Goal: Task Accomplishment & Management: Use online tool/utility

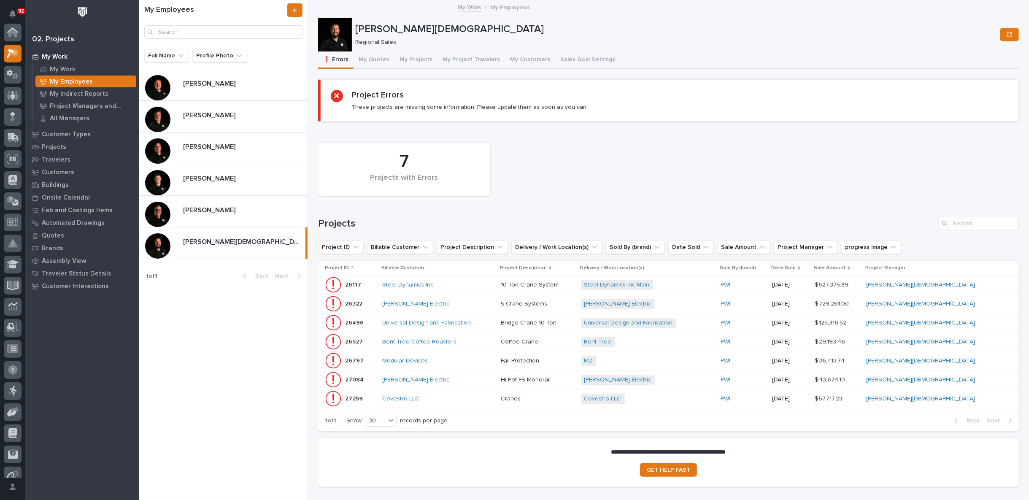
scroll to position [21, 0]
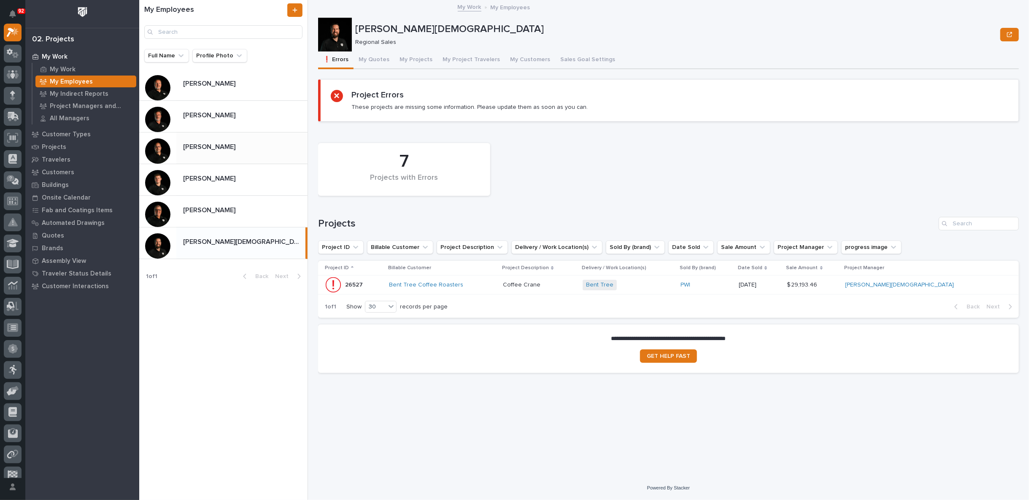
click at [203, 152] on div "[PERSON_NAME] [PERSON_NAME]" at bounding box center [241, 148] width 131 height 16
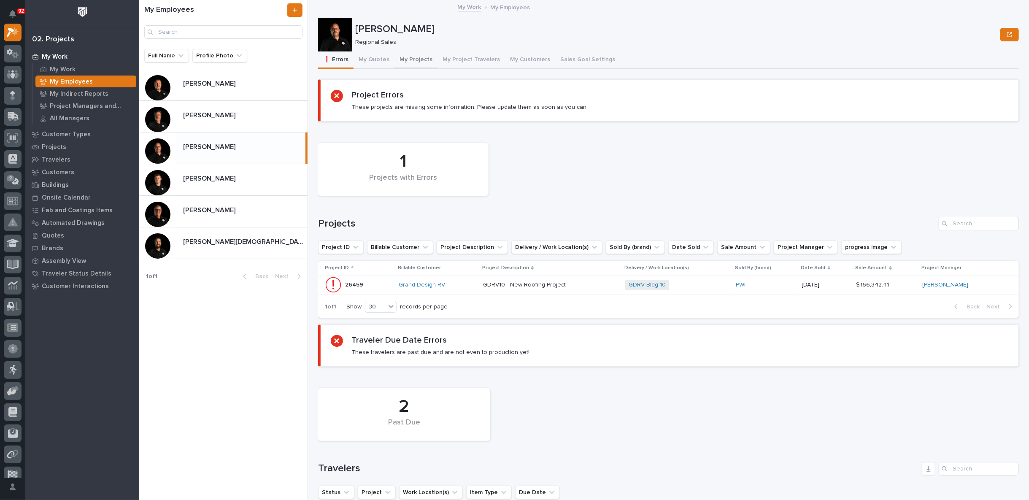
click at [410, 58] on button "My Projects" at bounding box center [416, 60] width 43 height 18
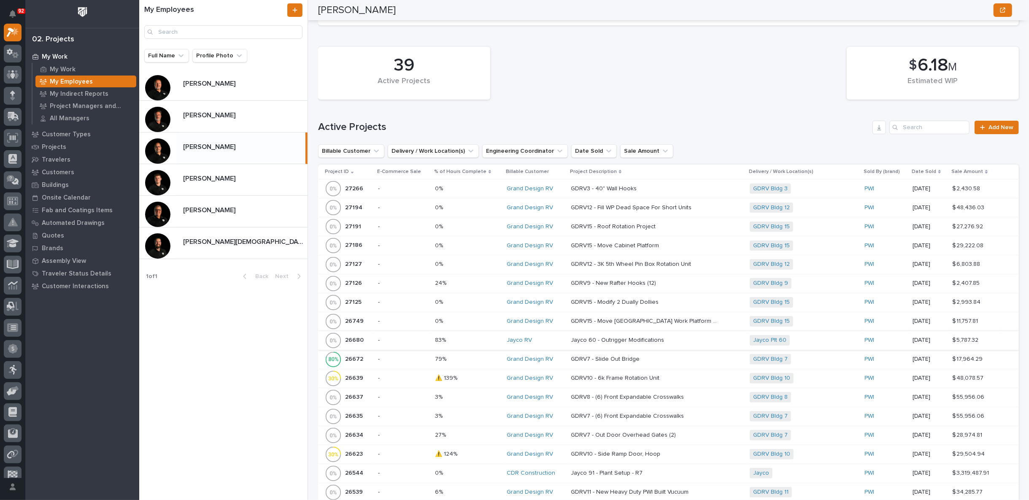
scroll to position [281, 0]
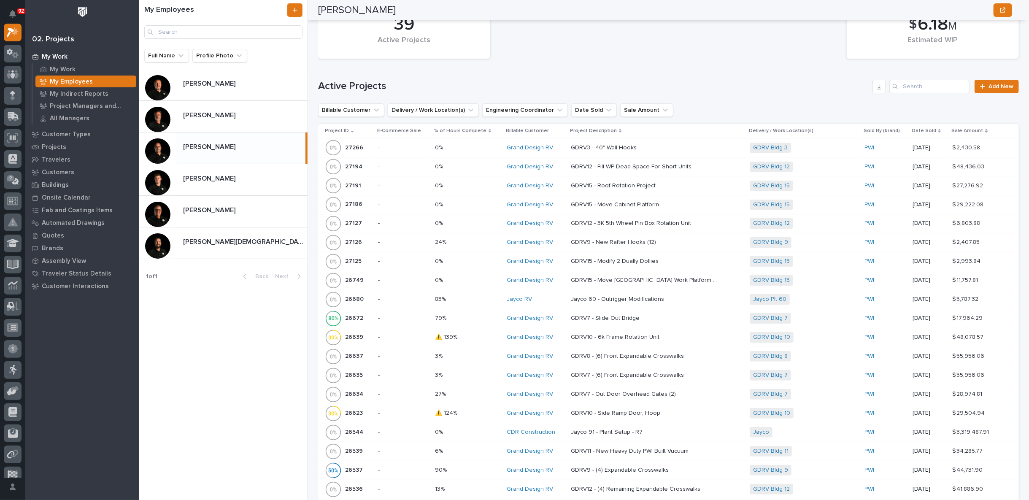
click at [668, 334] on p at bounding box center [645, 337] width 148 height 7
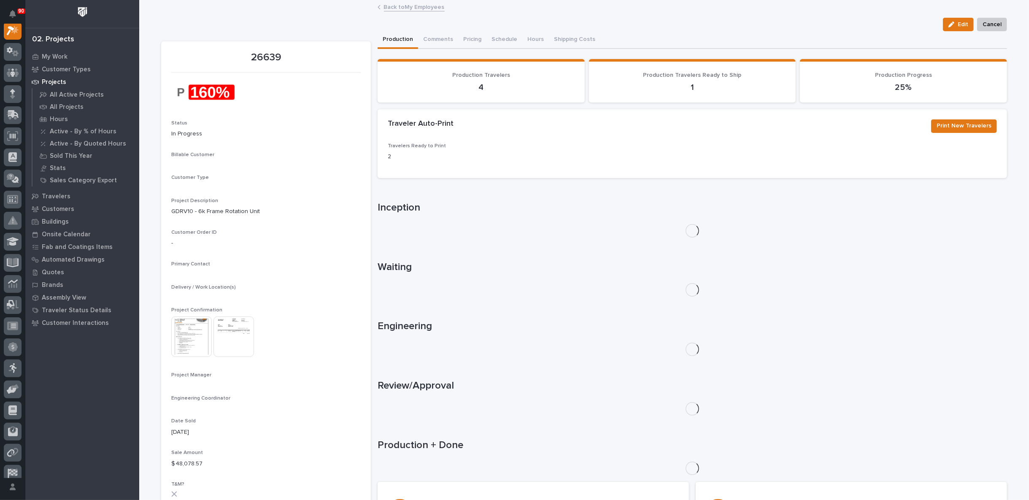
scroll to position [21, 0]
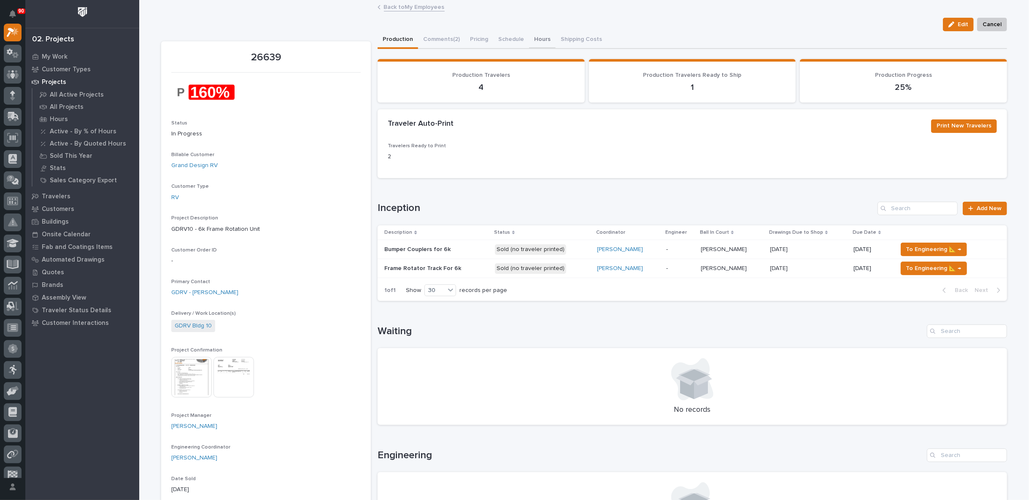
click at [534, 38] on button "Hours" at bounding box center [542, 40] width 27 height 18
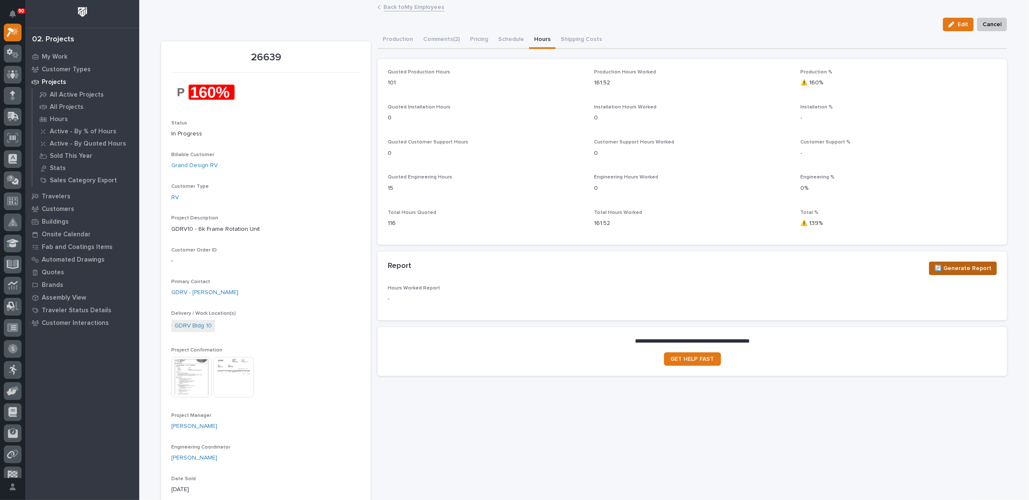
click at [971, 267] on span "🔄 Generate Report" at bounding box center [963, 268] width 57 height 10
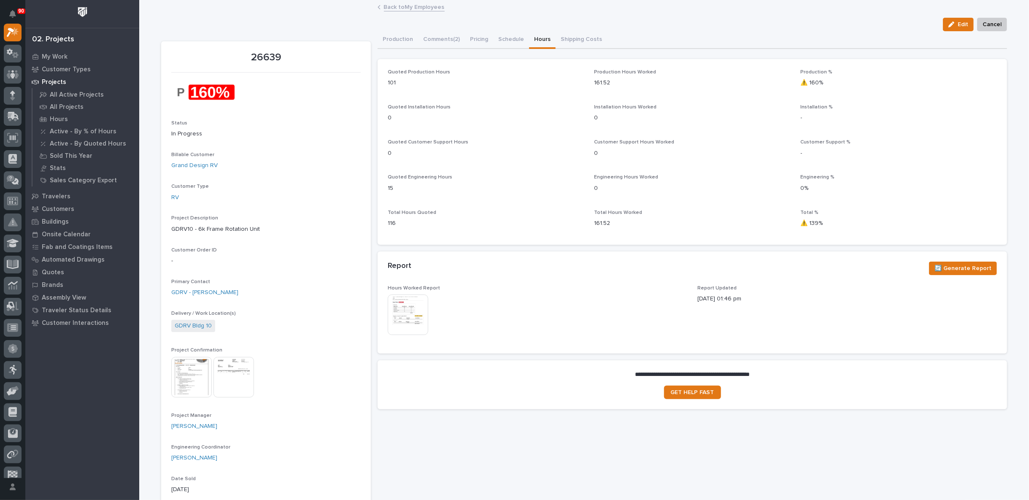
click at [402, 309] on img at bounding box center [408, 315] width 41 height 41
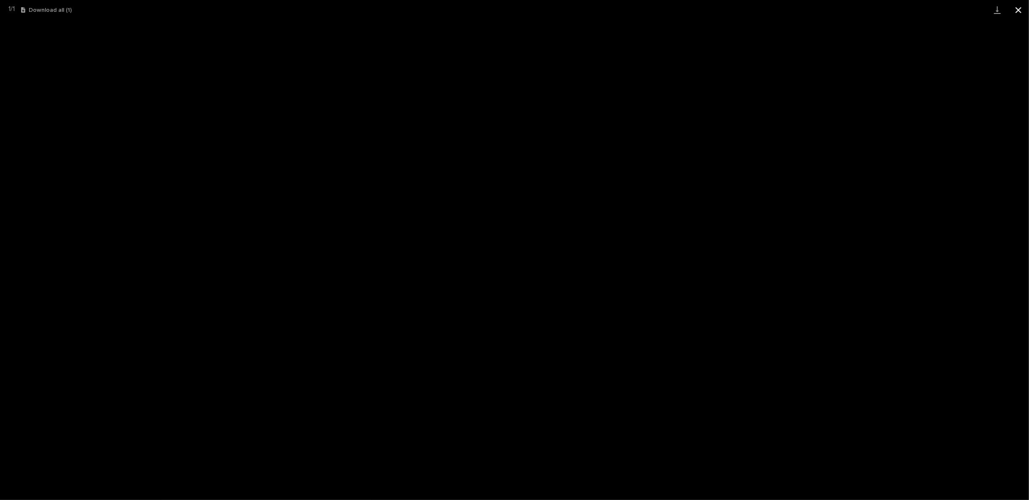
click at [1018, 6] on button "Close gallery" at bounding box center [1018, 10] width 21 height 20
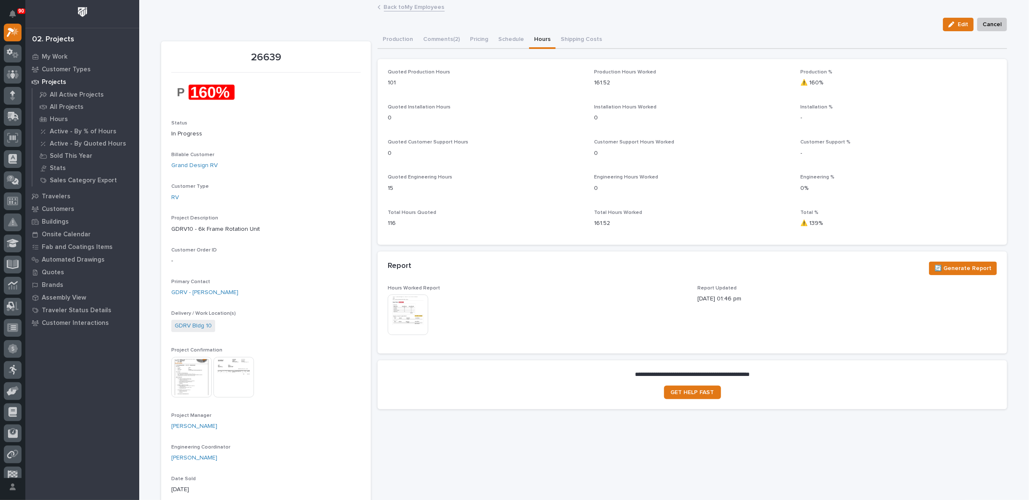
click at [396, 8] on link "Back to My Employees" at bounding box center [414, 7] width 61 height 10
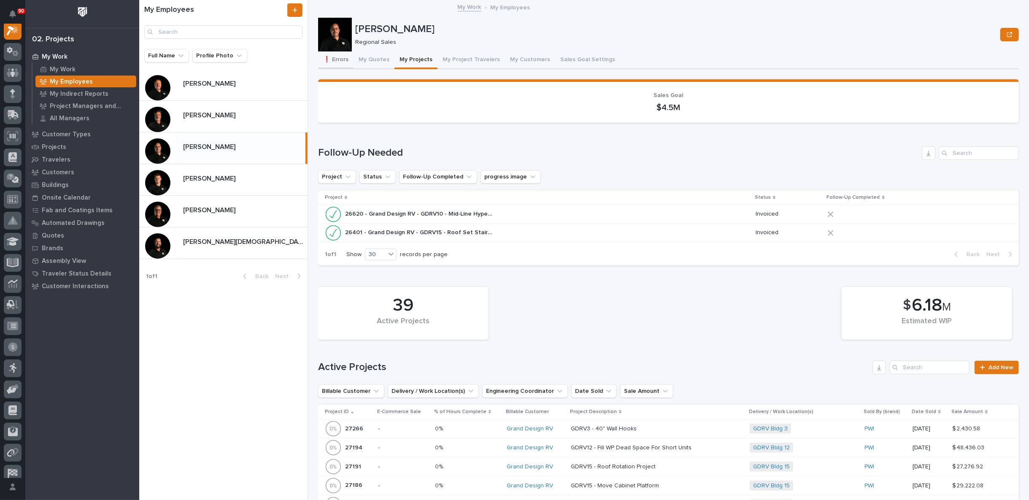
click at [344, 58] on button "❗ Errors" at bounding box center [335, 60] width 35 height 18
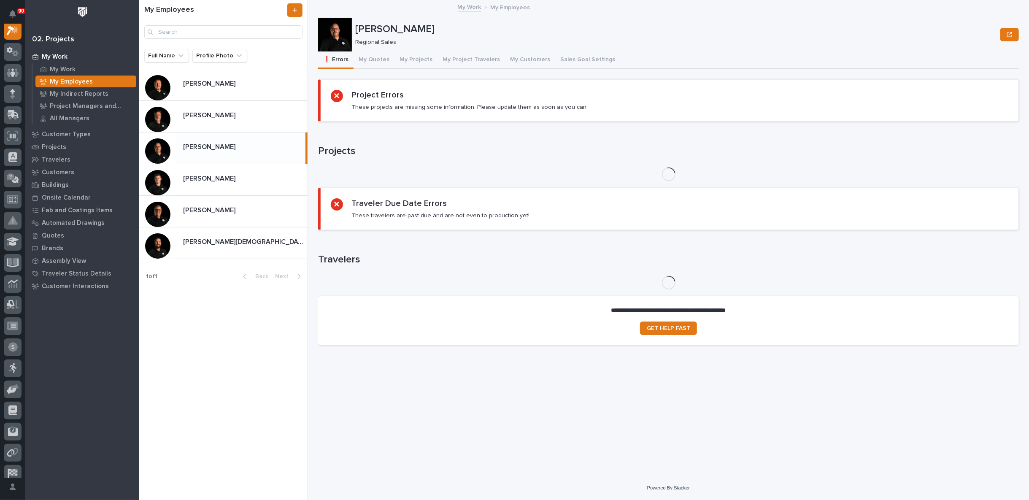
scroll to position [21, 0]
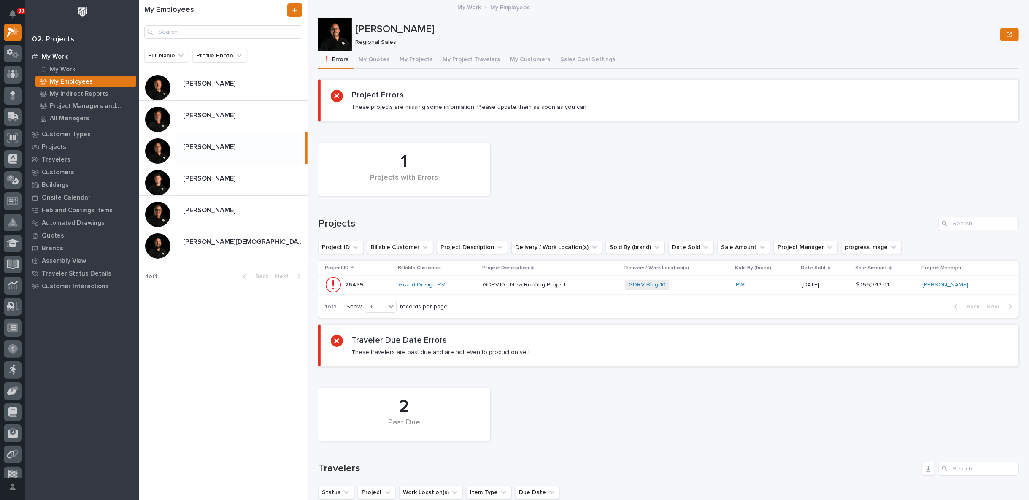
click at [606, 283] on p at bounding box center [550, 285] width 135 height 7
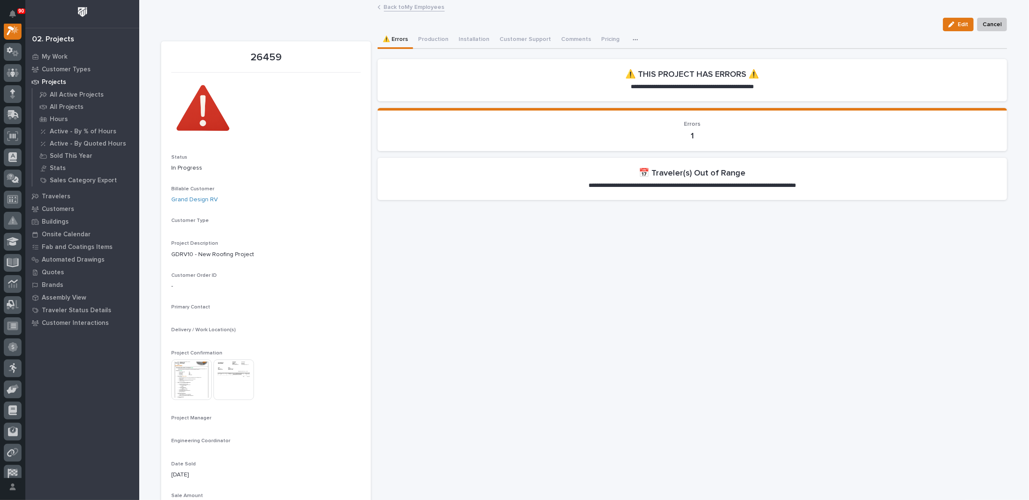
scroll to position [21, 0]
click at [431, 38] on button "Production" at bounding box center [433, 40] width 41 height 18
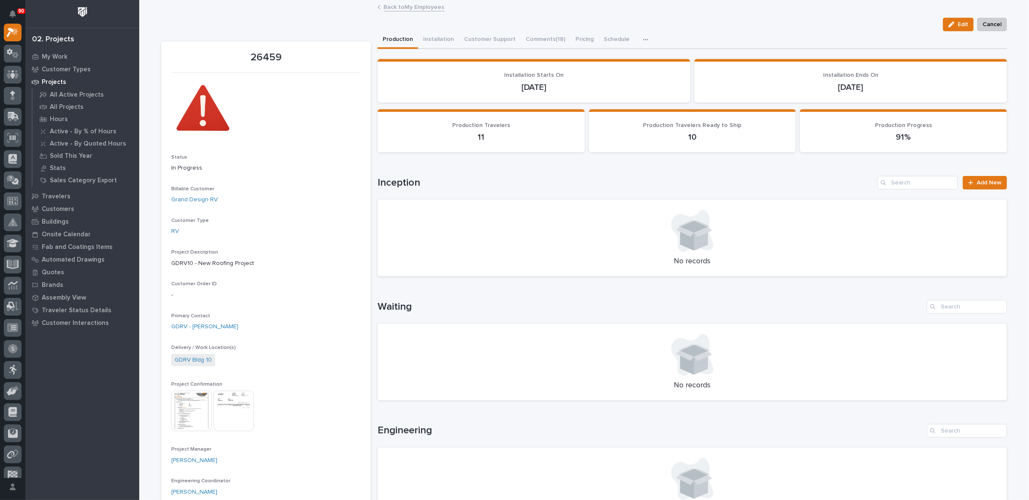
click at [401, 5] on link "Back to My Employees" at bounding box center [414, 7] width 61 height 10
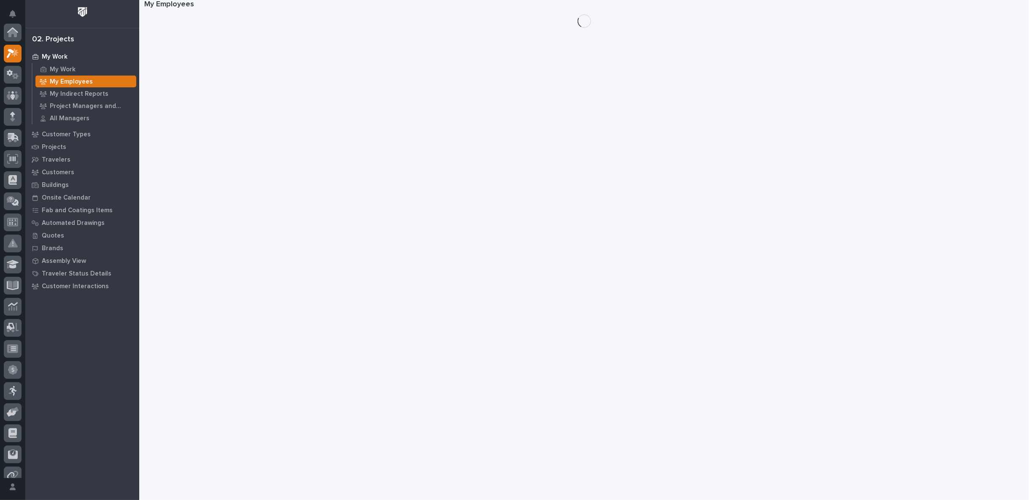
scroll to position [23, 0]
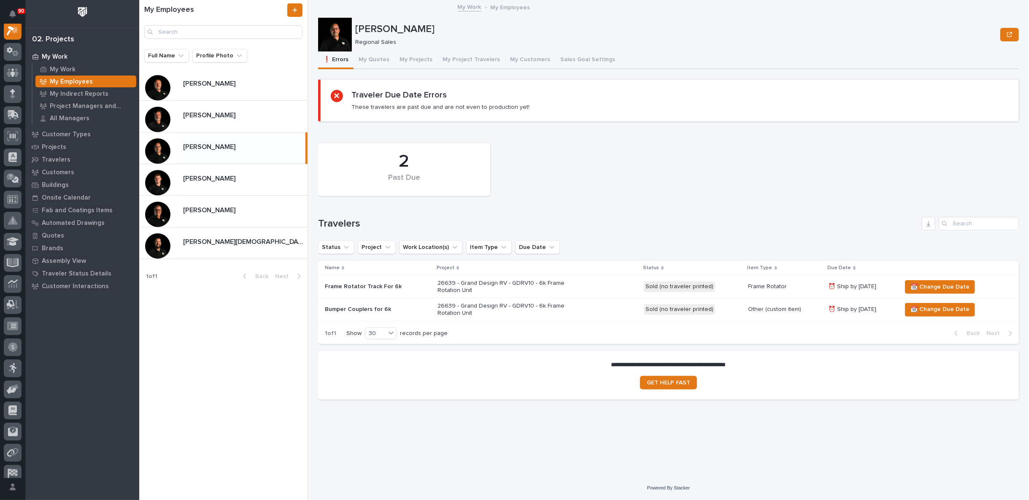
click at [338, 59] on button "❗ Errors" at bounding box center [335, 60] width 35 height 18
click at [466, 59] on button "My Project Travelers" at bounding box center [472, 60] width 68 height 18
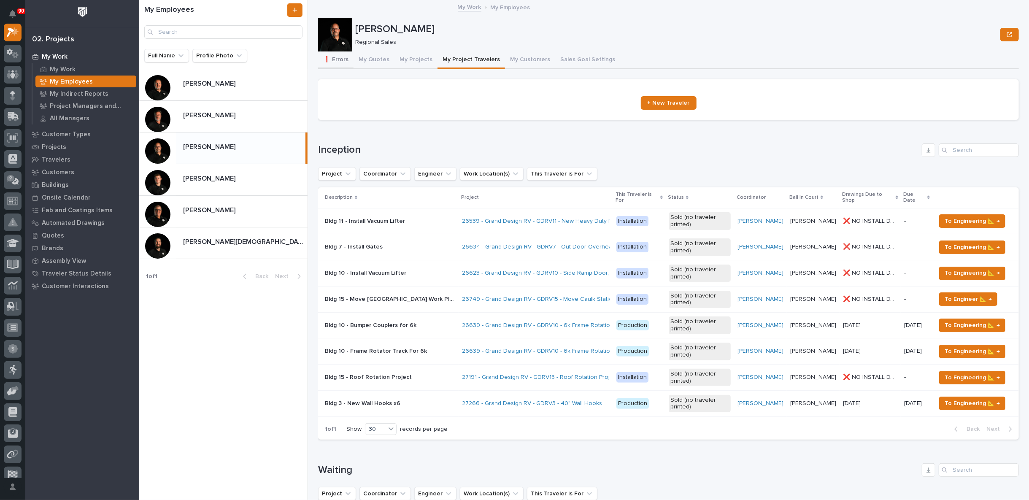
click at [342, 59] on button "❗ Errors" at bounding box center [335, 60] width 35 height 18
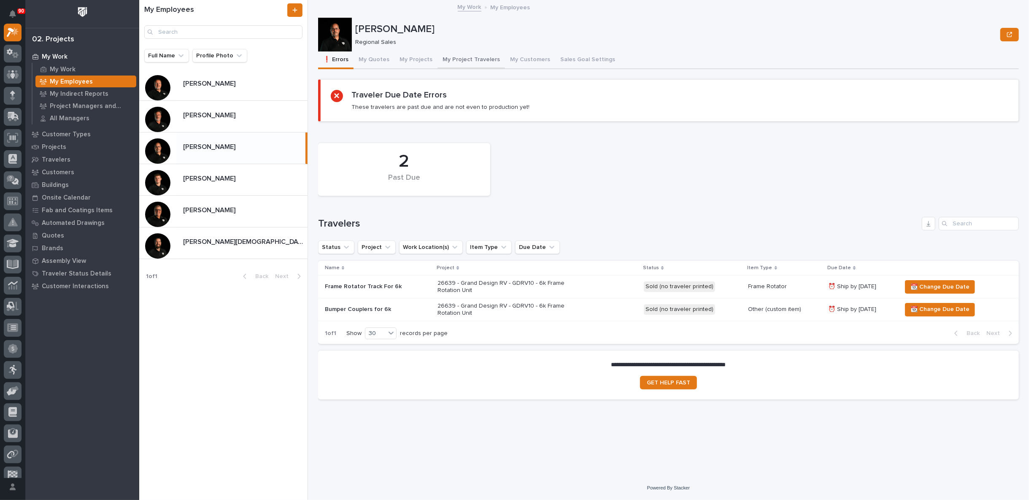
click at [455, 61] on button "My Project Travelers" at bounding box center [472, 60] width 68 height 18
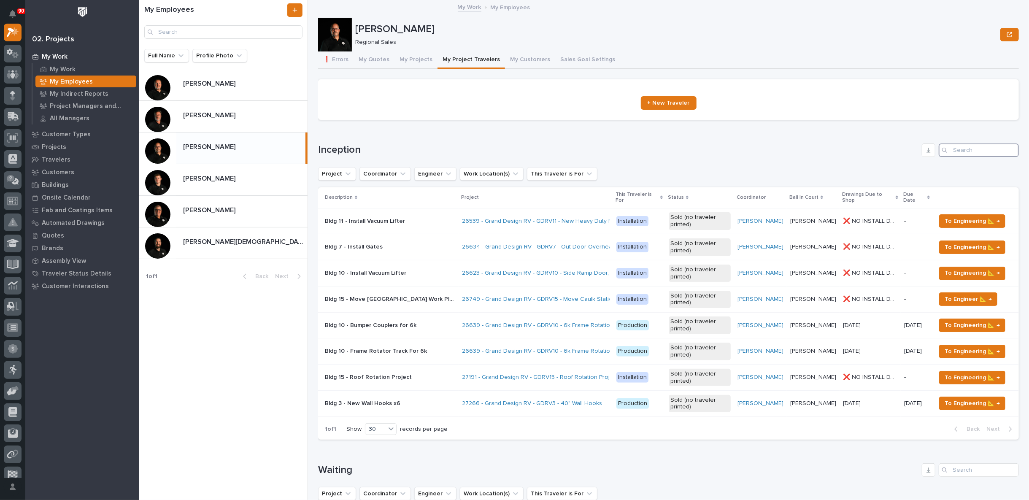
click at [964, 148] on input "Search" at bounding box center [979, 151] width 80 height 14
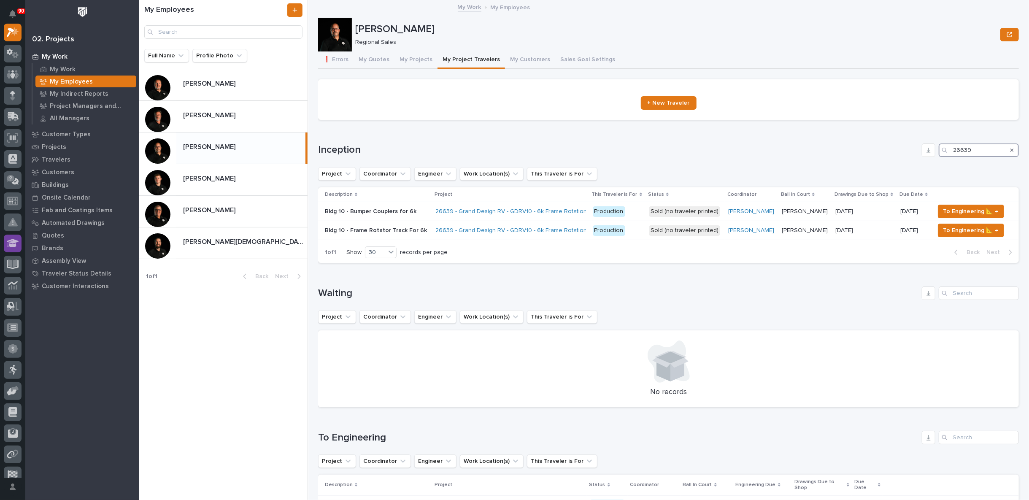
type input "26639"
drag, startPoint x: 339, startPoint y: 57, endPoint x: 344, endPoint y: 60, distance: 6.0
click at [339, 57] on button "❗ Errors" at bounding box center [335, 60] width 35 height 18
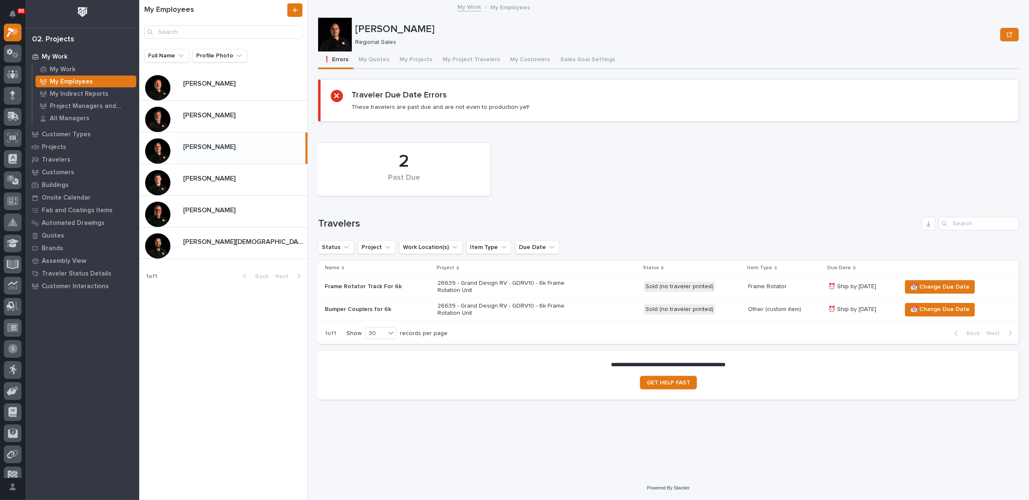
click at [626, 287] on div "26639 - Grand Design RV - GDRV10 - 6k Frame Rotation Unit" at bounding box center [538, 286] width 200 height 21
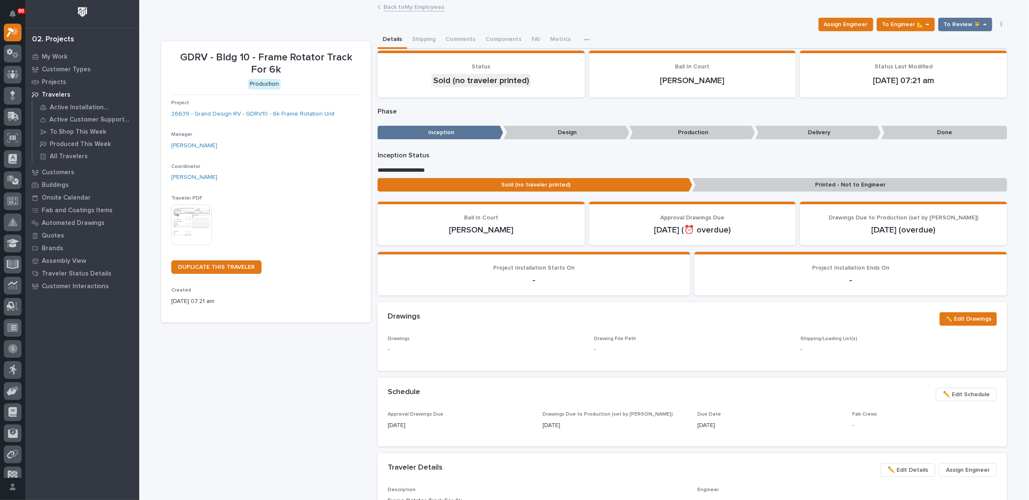
click at [401, 5] on link "Back to My Employees" at bounding box center [414, 7] width 61 height 10
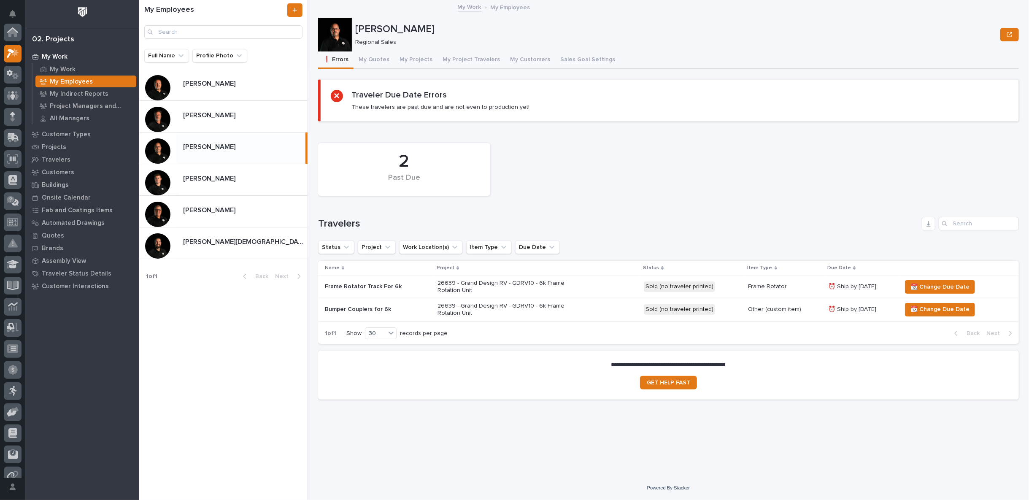
scroll to position [23, 0]
click at [458, 59] on button "My Project Travelers" at bounding box center [472, 60] width 68 height 18
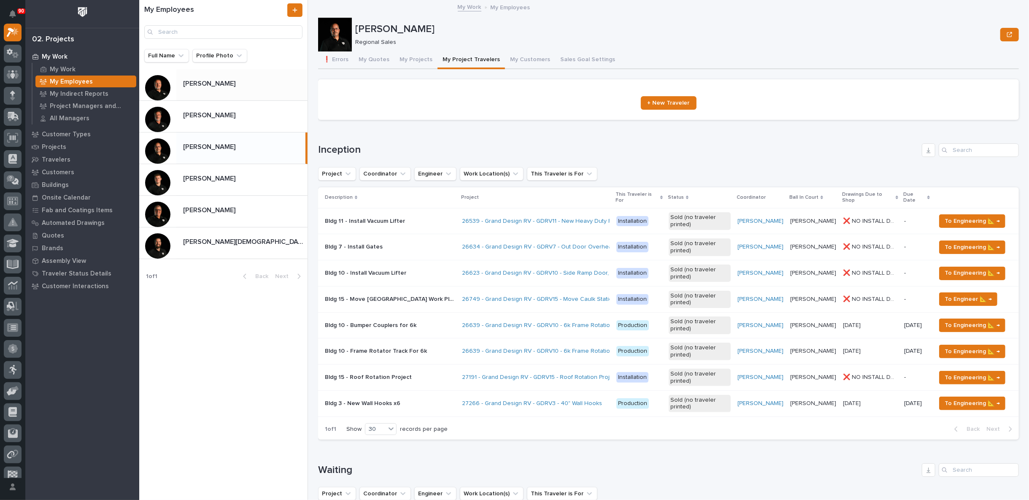
click at [222, 88] on div "[PERSON_NAME] [PERSON_NAME]" at bounding box center [241, 84] width 131 height 16
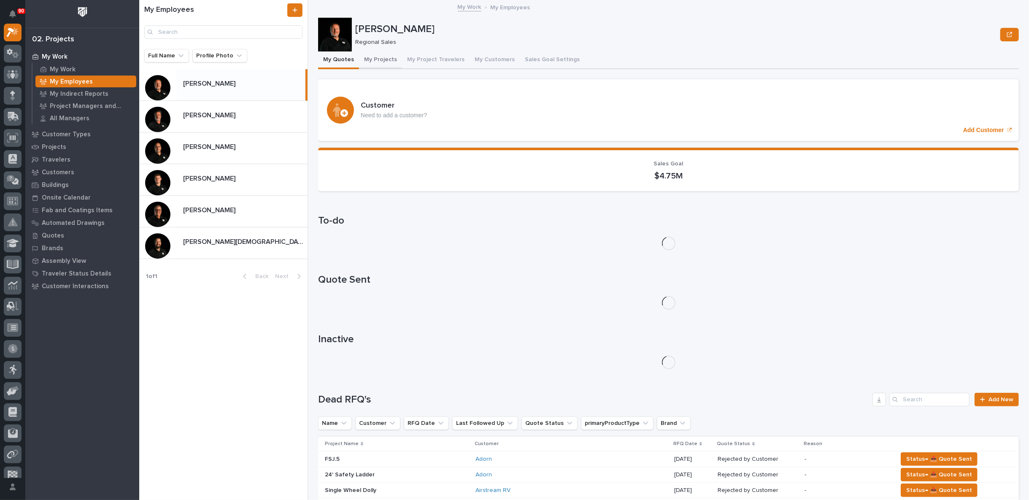
click at [375, 60] on button "My Projects" at bounding box center [380, 60] width 43 height 18
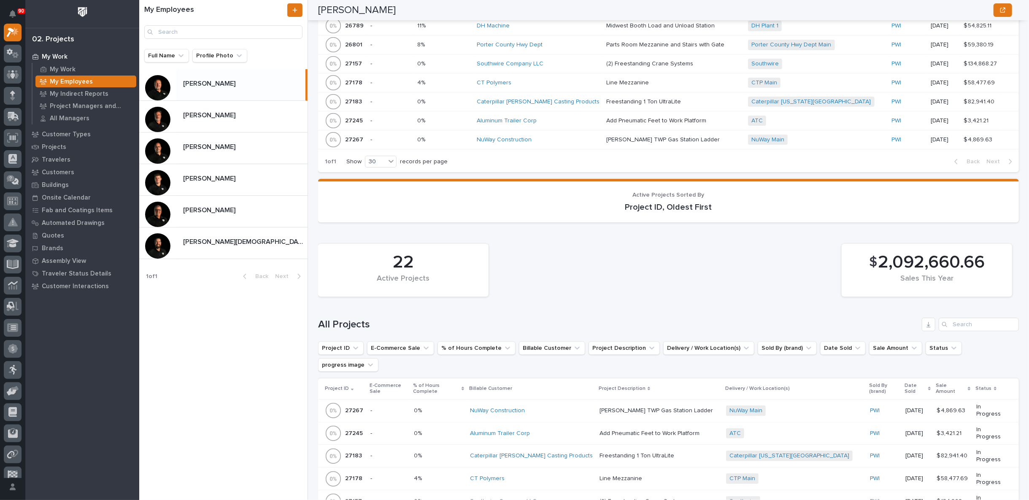
scroll to position [563, 0]
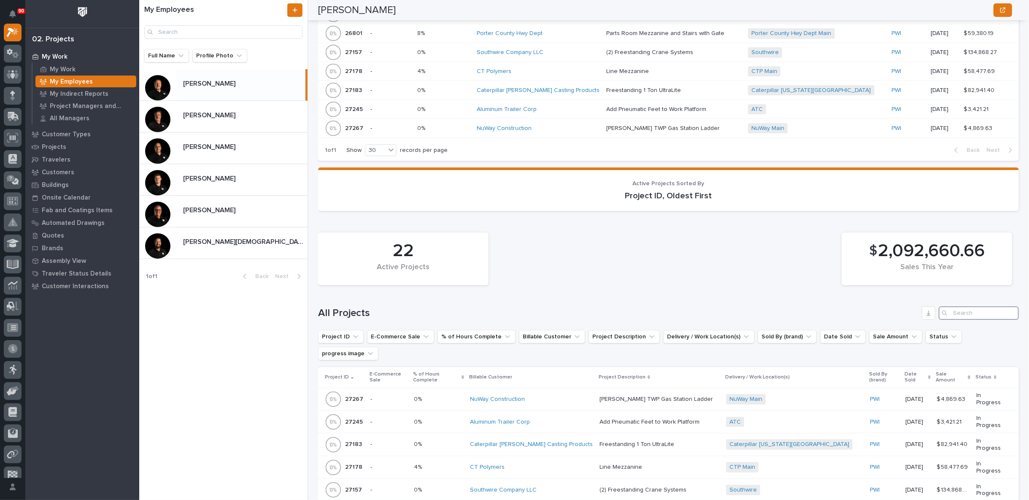
click at [970, 306] on input "Search" at bounding box center [979, 313] width 80 height 14
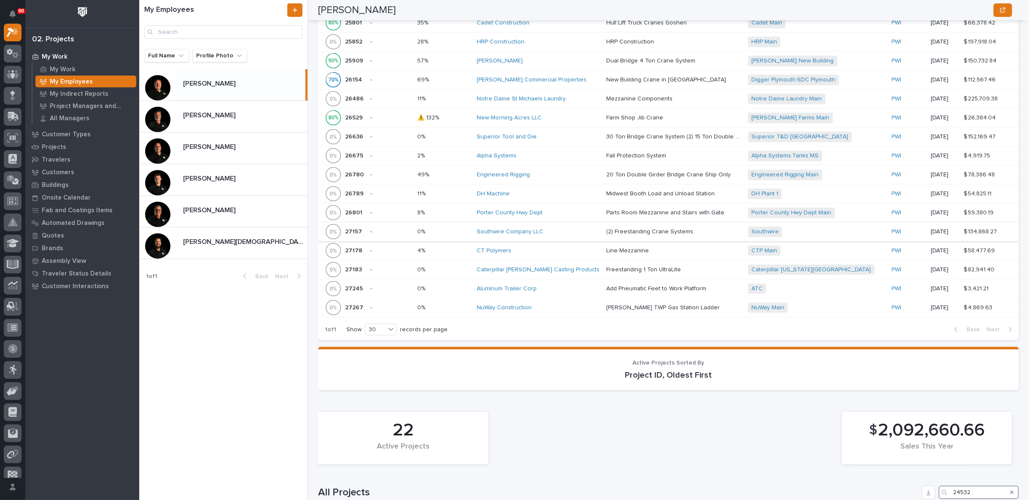
scroll to position [596, 0]
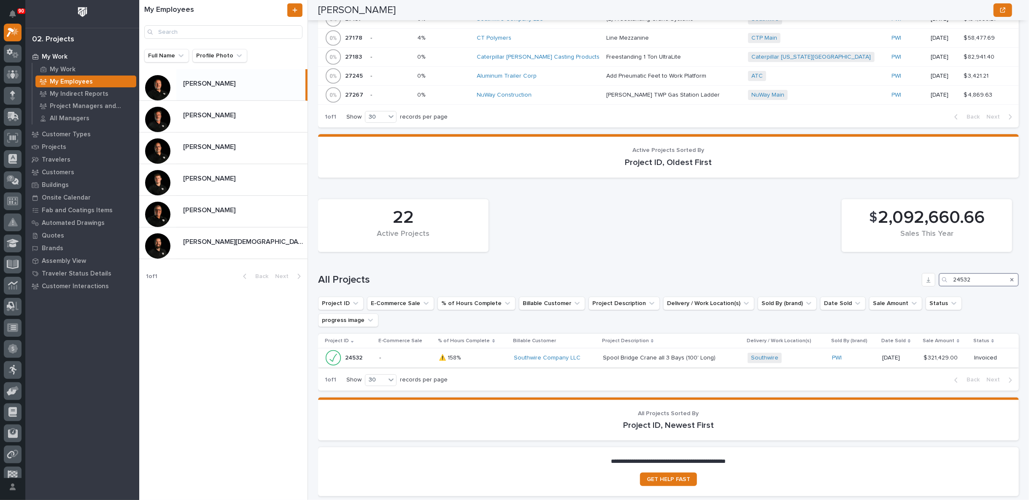
type input "24532"
click at [588, 355] on div "Southwire Company LLC" at bounding box center [555, 358] width 82 height 7
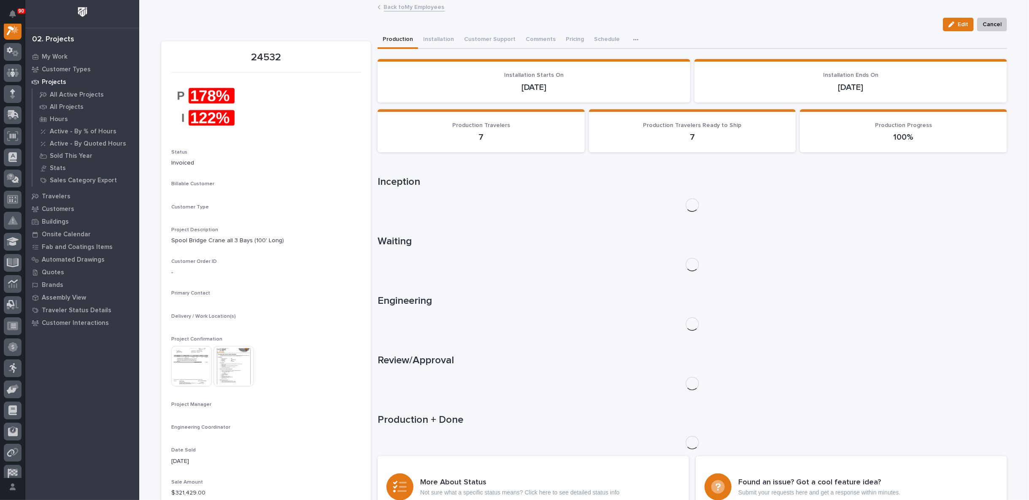
scroll to position [21, 0]
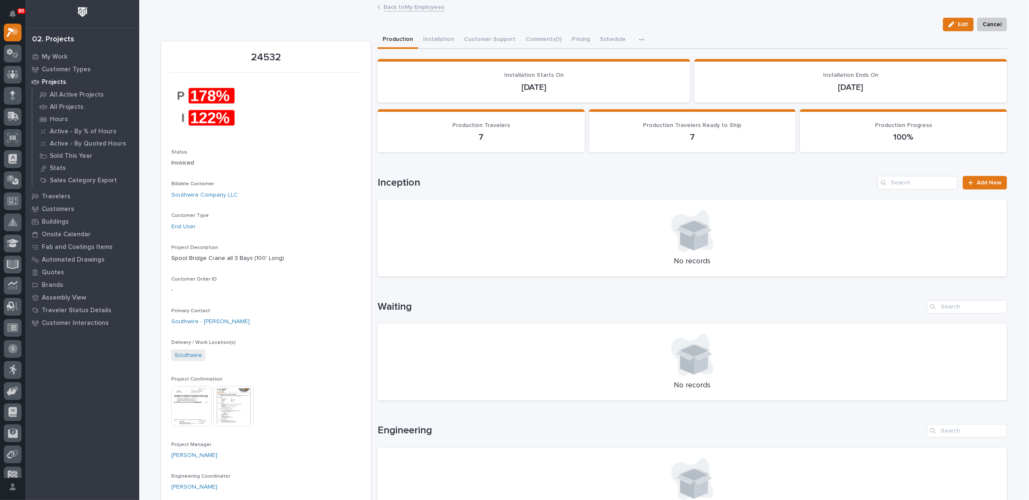
click at [634, 38] on button "button" at bounding box center [643, 39] width 19 height 17
click at [596, 58] on span "Hours" at bounding box center [597, 62] width 16 height 8
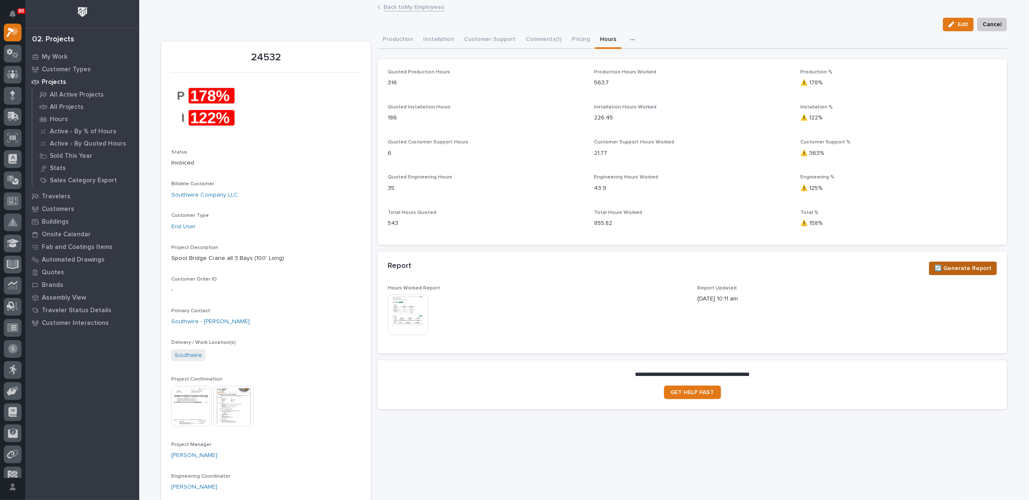
click at [970, 269] on span "🔄 Generate Report" at bounding box center [963, 268] width 57 height 10
click at [393, 310] on img at bounding box center [408, 315] width 41 height 41
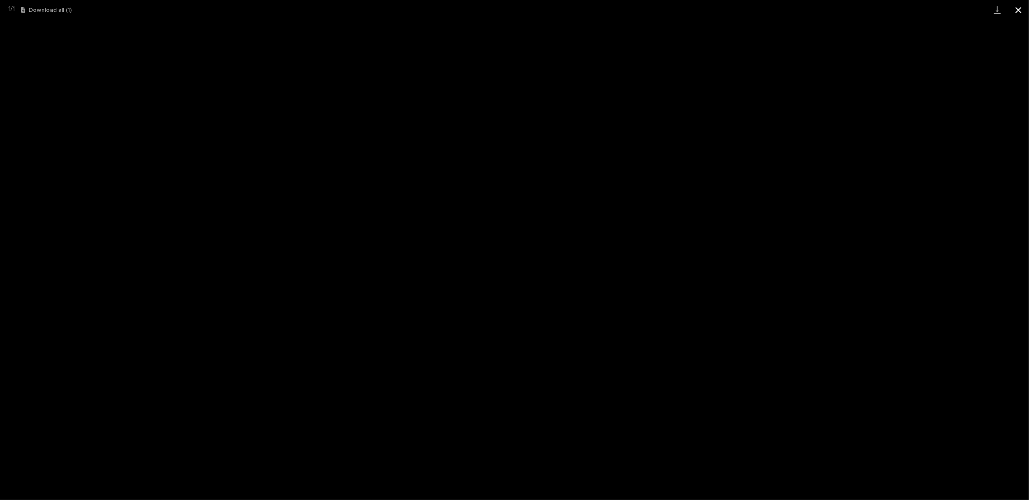
click at [1019, 9] on button "Close gallery" at bounding box center [1018, 10] width 21 height 20
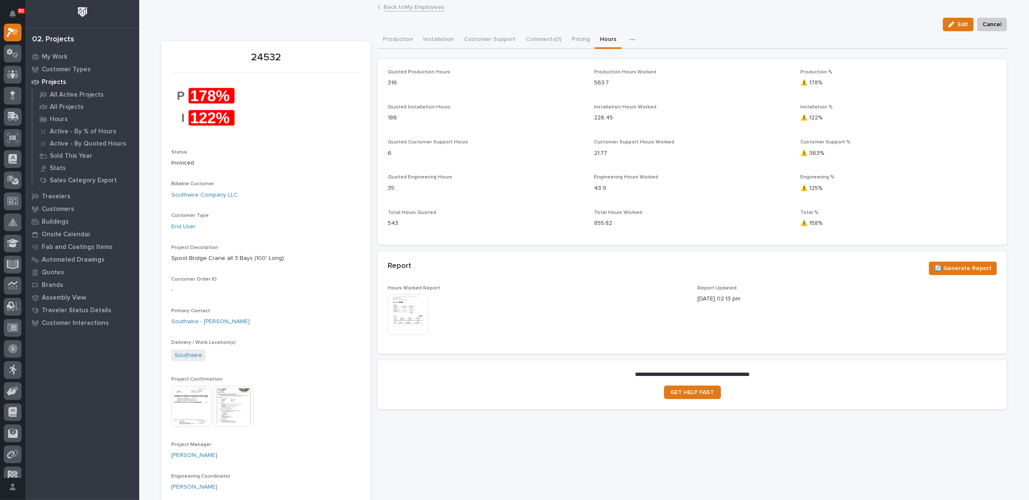
click at [392, 4] on link "Back to My Employees" at bounding box center [414, 7] width 61 height 10
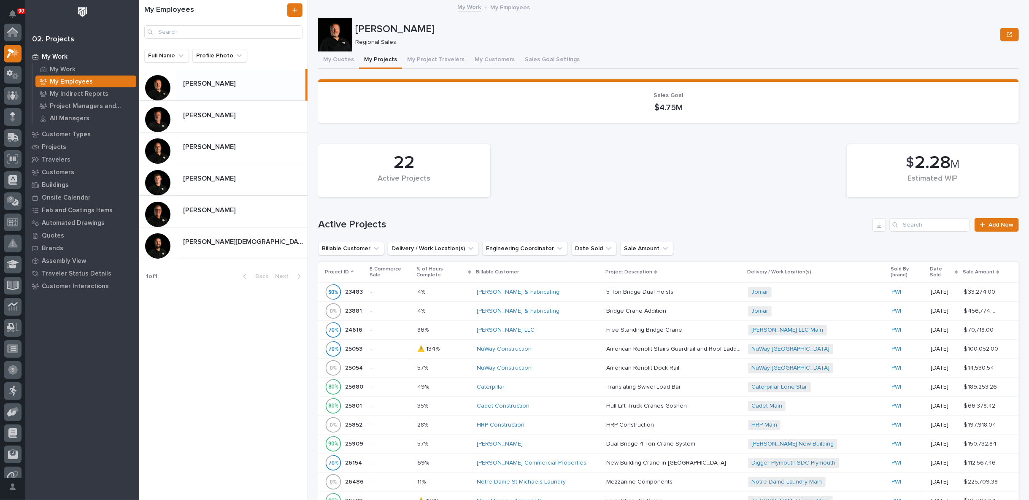
scroll to position [23, 0]
click at [211, 119] on p "[PERSON_NAME]" at bounding box center [210, 115] width 54 height 10
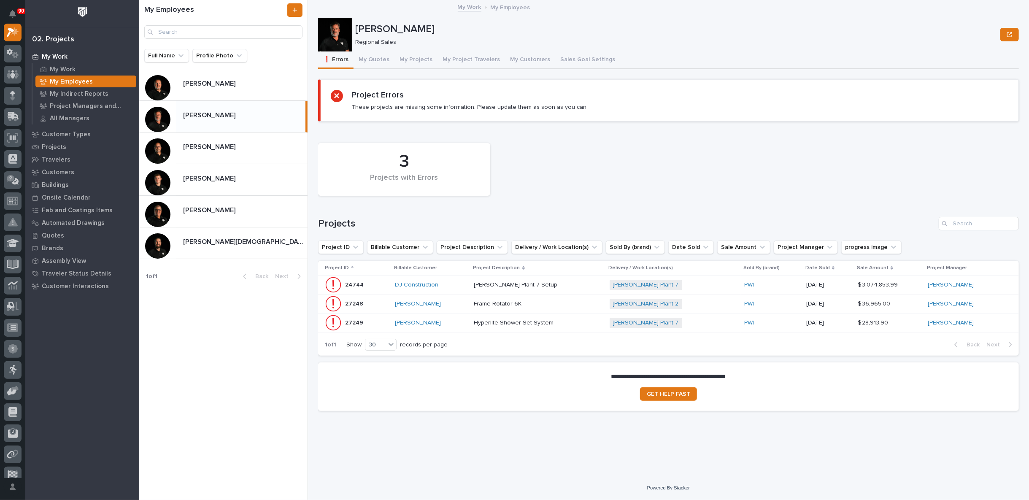
click at [567, 279] on div "[PERSON_NAME] Plant 7 Setup [PERSON_NAME] Plant 7 Setup" at bounding box center [538, 285] width 129 height 14
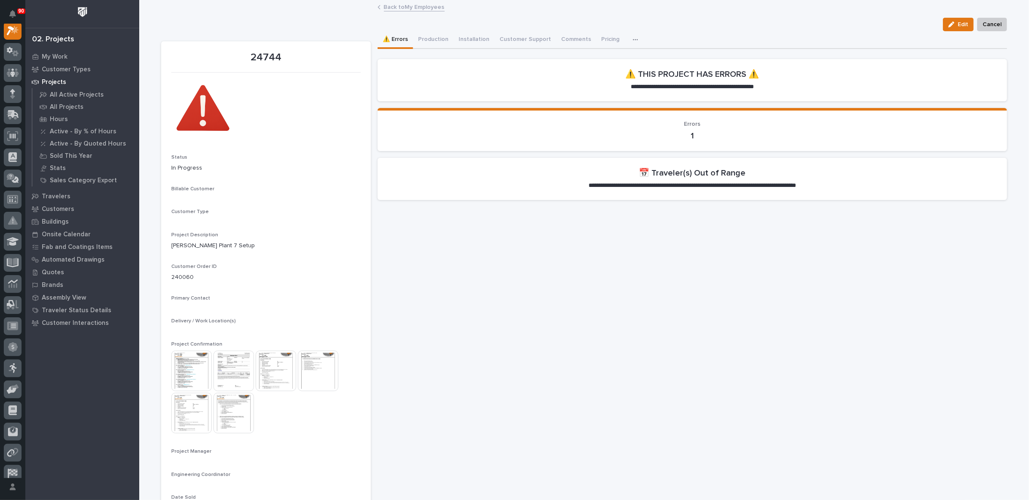
scroll to position [21, 0]
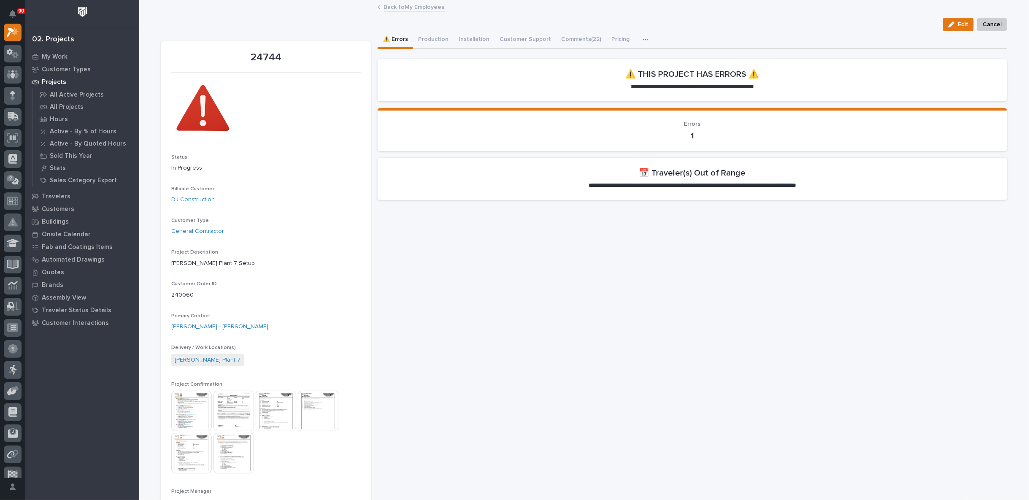
click at [397, 39] on button "⚠️ Errors" at bounding box center [395, 40] width 35 height 18
click at [399, 7] on link "Back to My Employees" at bounding box center [414, 7] width 61 height 10
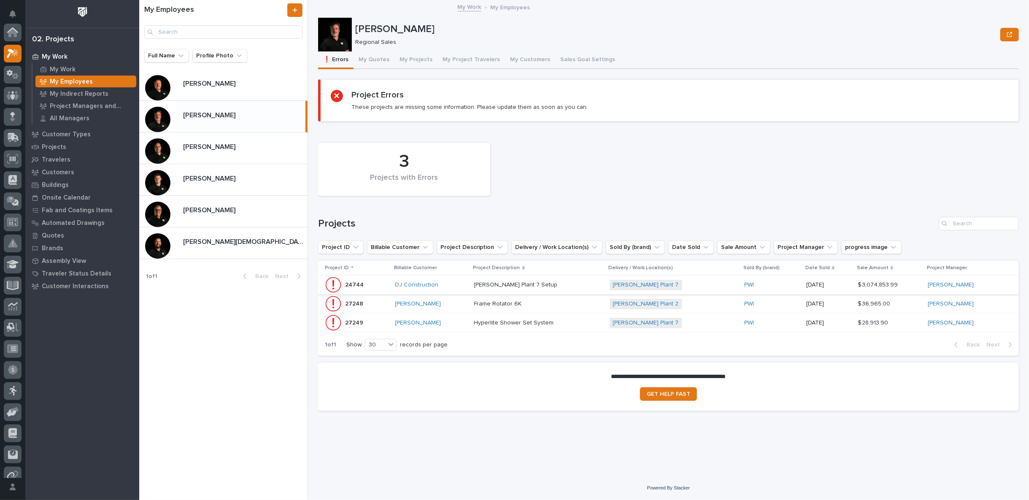
scroll to position [23, 0]
click at [413, 58] on button "My Projects" at bounding box center [416, 60] width 43 height 18
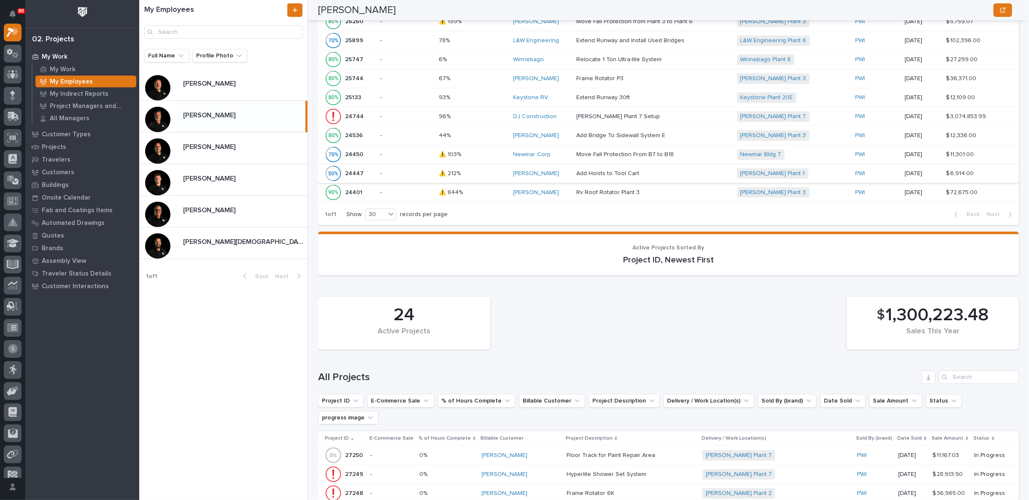
scroll to position [844, 0]
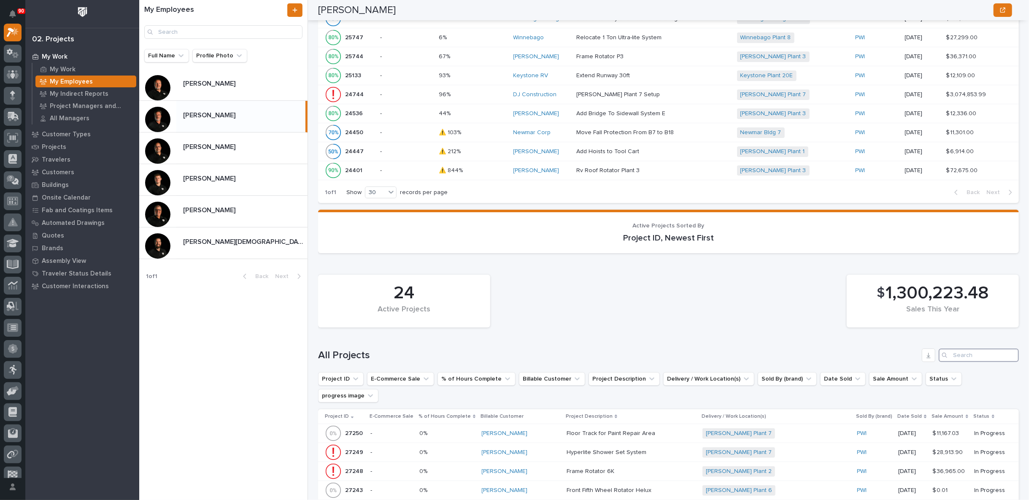
click at [969, 351] on input "Search" at bounding box center [979, 356] width 80 height 14
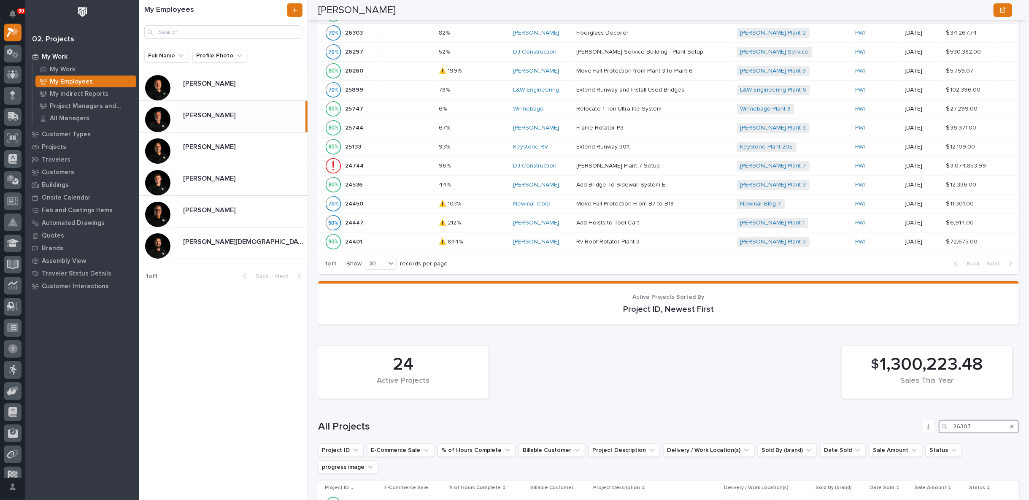
scroll to position [875, 0]
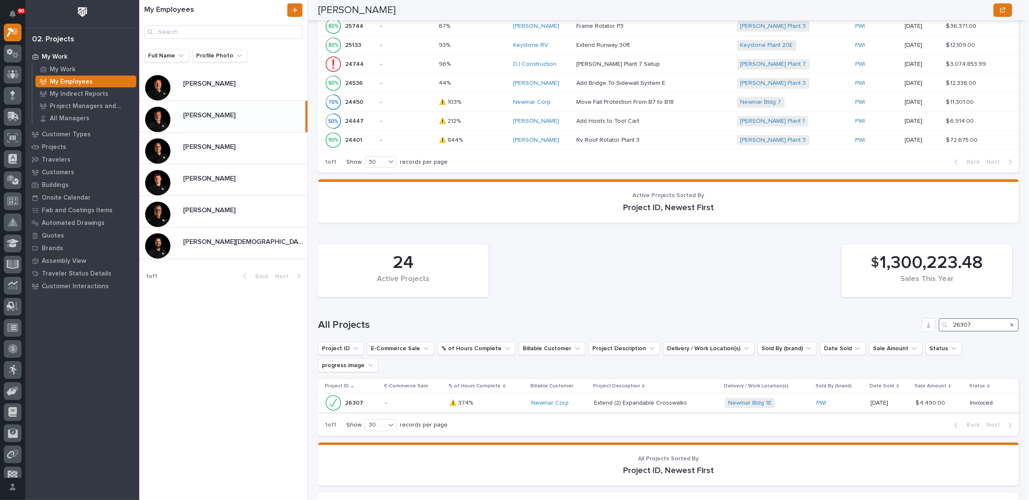
type input "26307"
click at [510, 396] on div "⚠️ 374% ⚠️ 374%" at bounding box center [487, 403] width 75 height 14
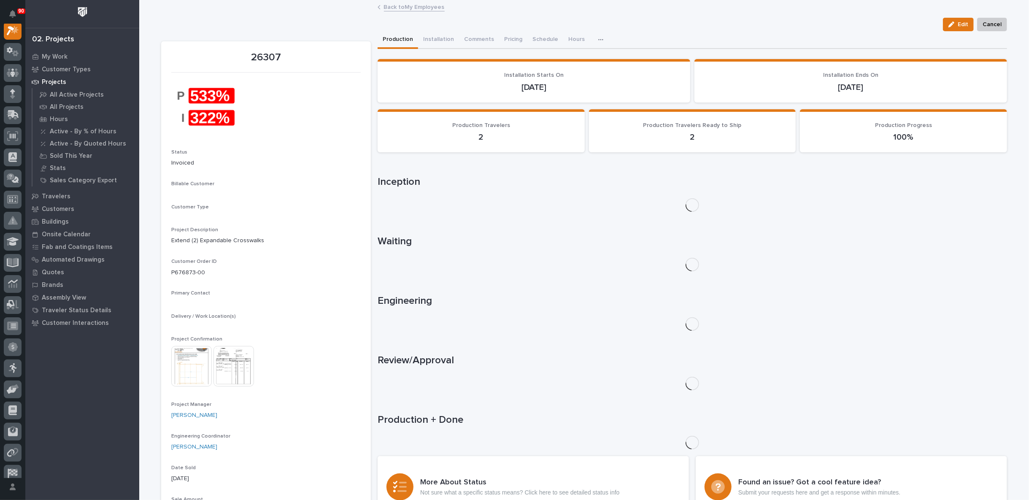
scroll to position [21, 0]
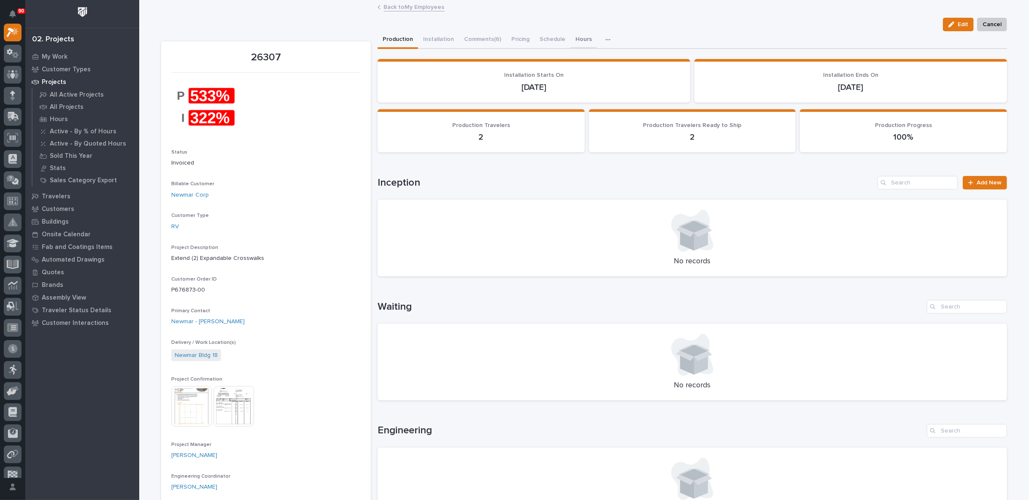
click at [573, 40] on button "Hours" at bounding box center [584, 40] width 27 height 18
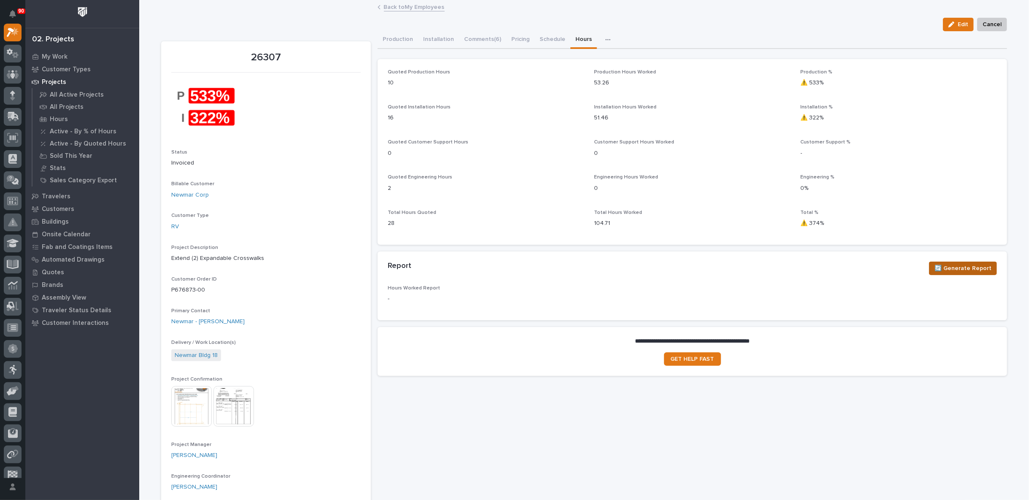
click at [966, 268] on span "🔄 Generate Report" at bounding box center [963, 268] width 57 height 10
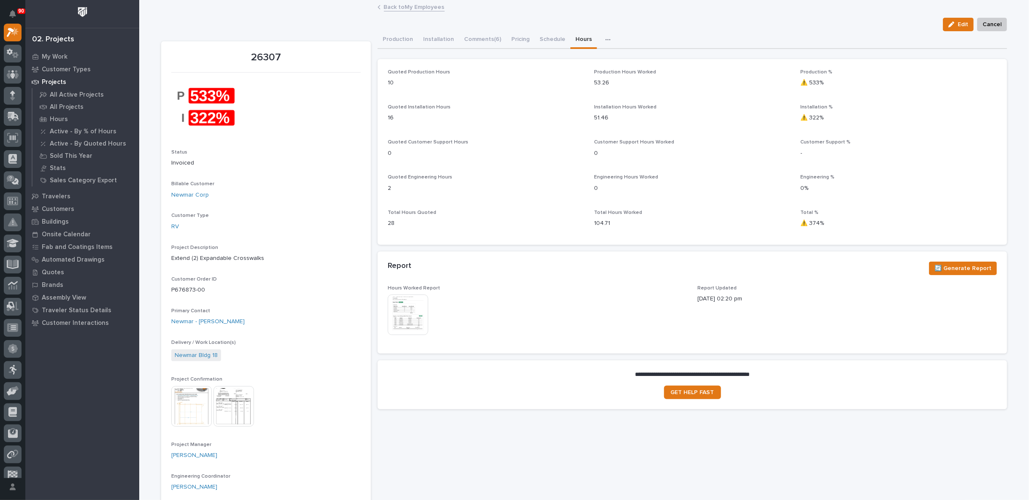
click at [399, 307] on img at bounding box center [408, 315] width 41 height 41
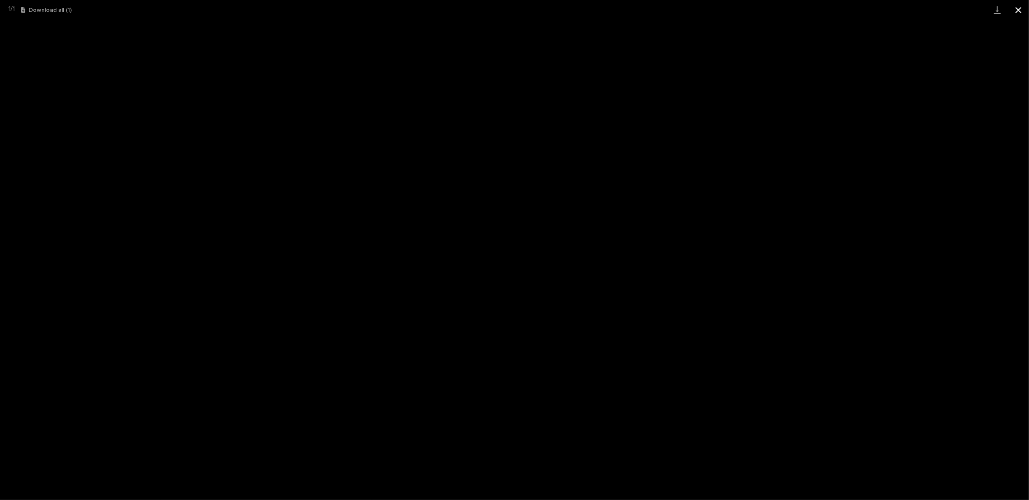
click at [1018, 6] on button "Close gallery" at bounding box center [1018, 10] width 21 height 20
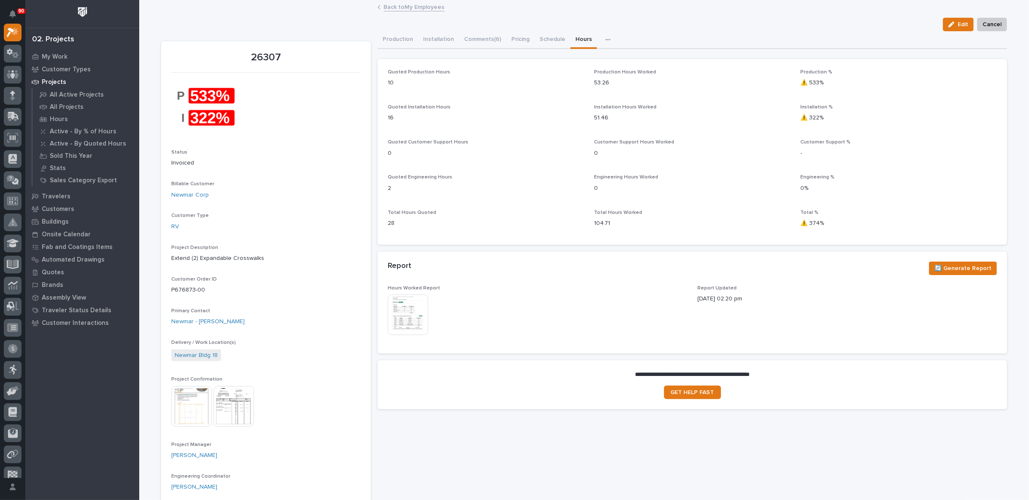
click at [404, 8] on link "Back to My Employees" at bounding box center [414, 7] width 61 height 10
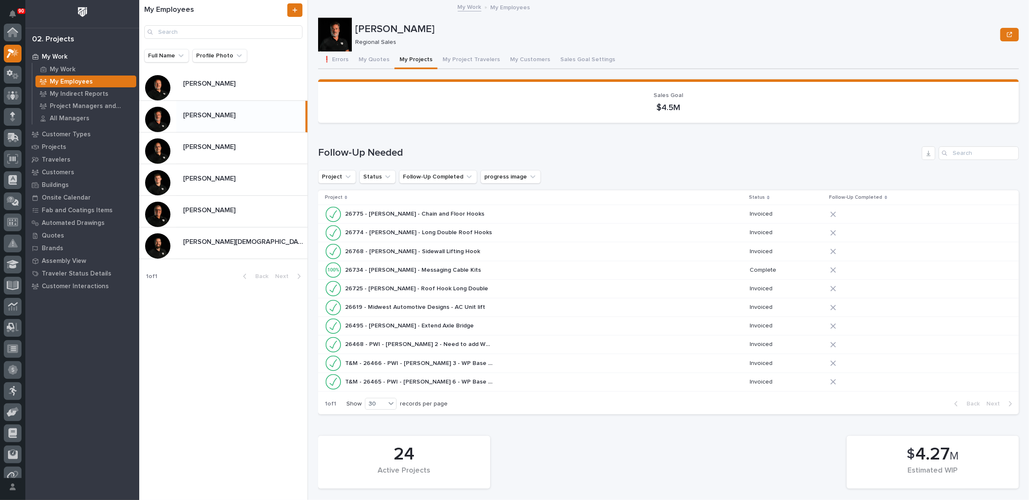
scroll to position [23, 0]
click at [211, 153] on div "[PERSON_NAME] [PERSON_NAME]" at bounding box center [241, 148] width 131 height 16
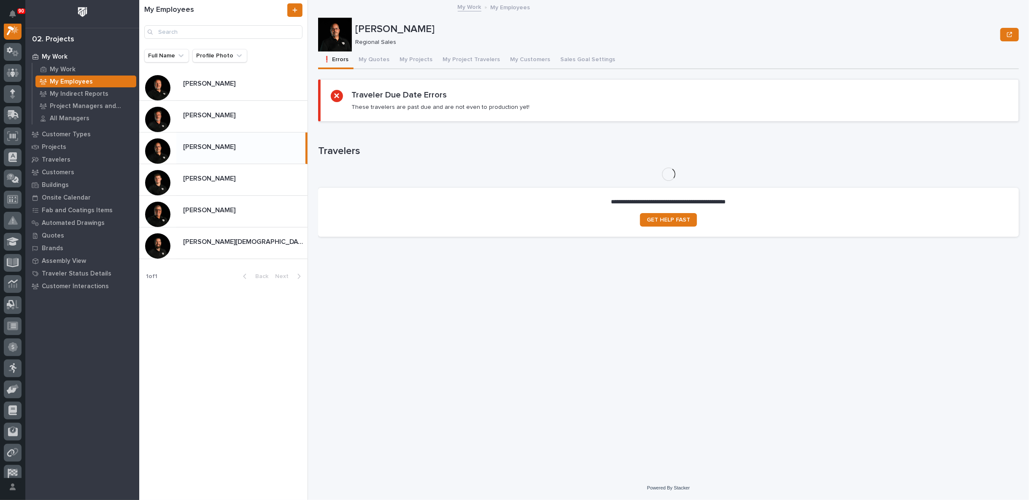
scroll to position [21, 0]
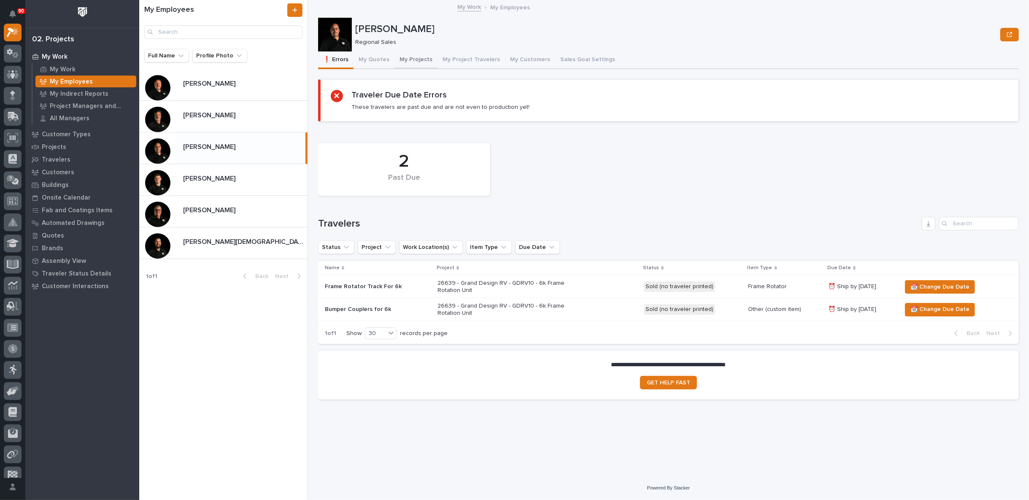
click at [414, 60] on button "My Projects" at bounding box center [416, 60] width 43 height 18
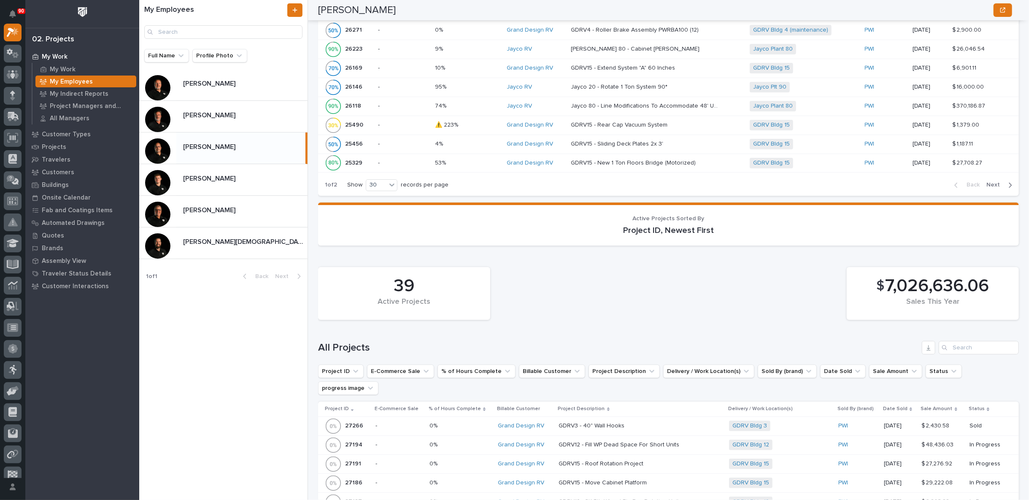
scroll to position [844, 0]
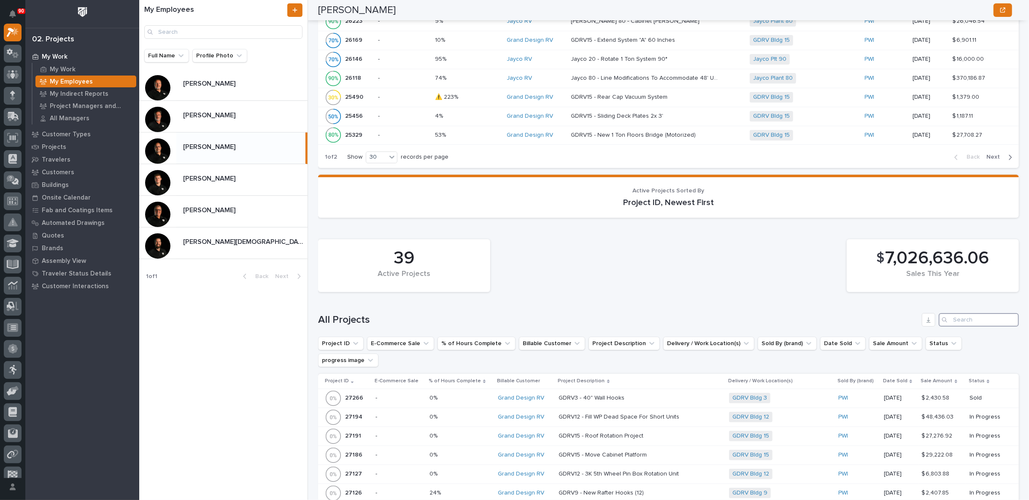
click at [963, 313] on input "Search" at bounding box center [979, 320] width 80 height 14
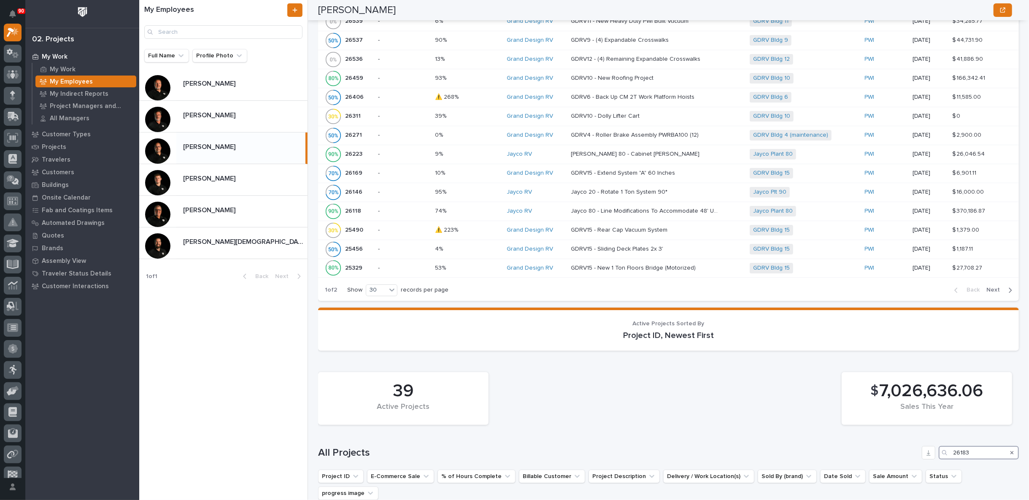
scroll to position [831, 0]
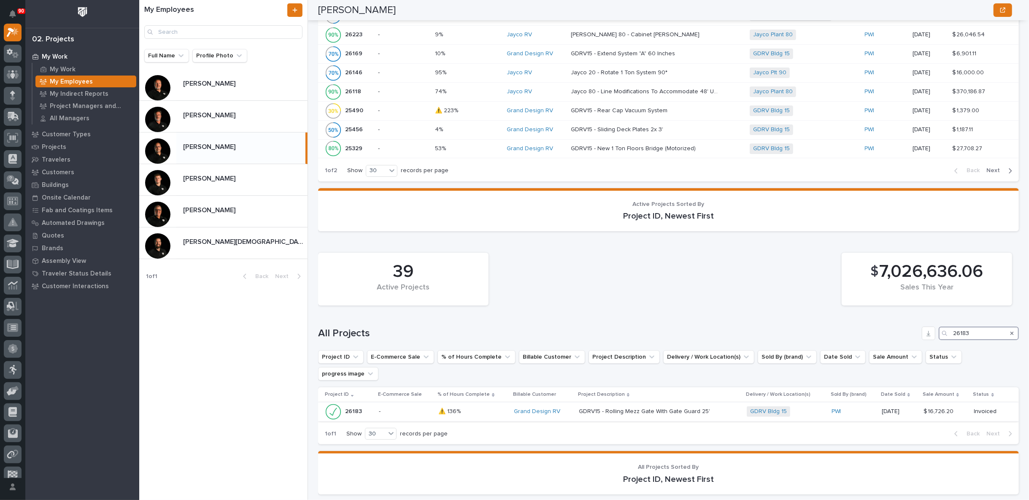
type input "26183"
click at [487, 405] on div "⚠️ 136% ⚠️ 136%" at bounding box center [473, 412] width 69 height 14
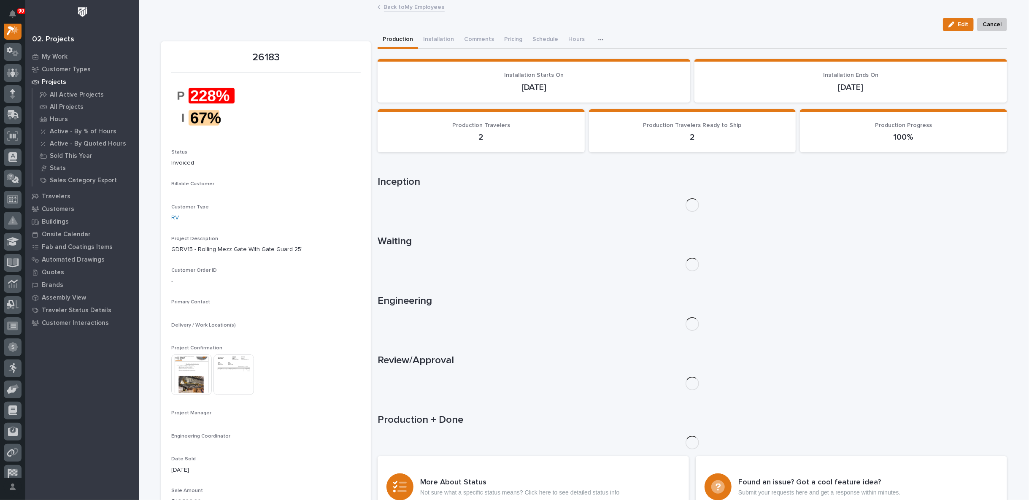
scroll to position [21, 0]
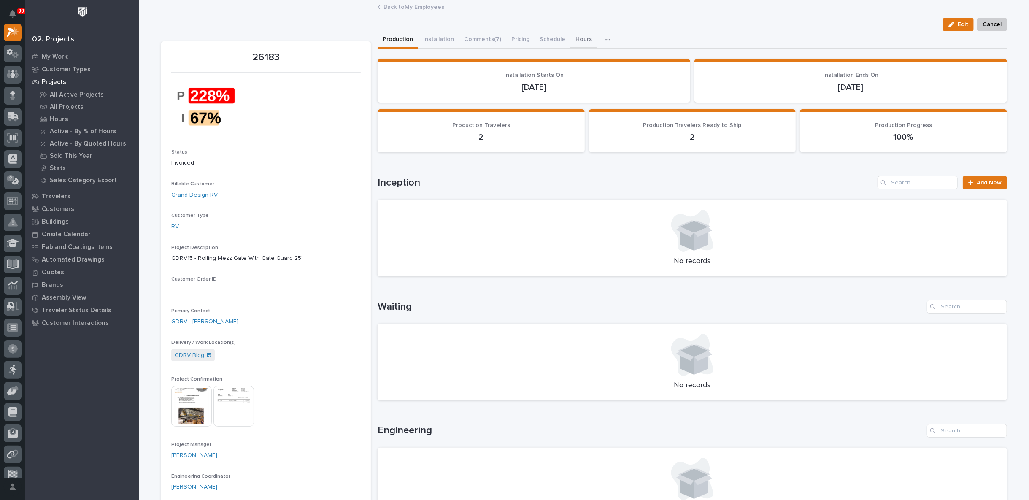
click at [577, 41] on button "Hours" at bounding box center [584, 40] width 27 height 18
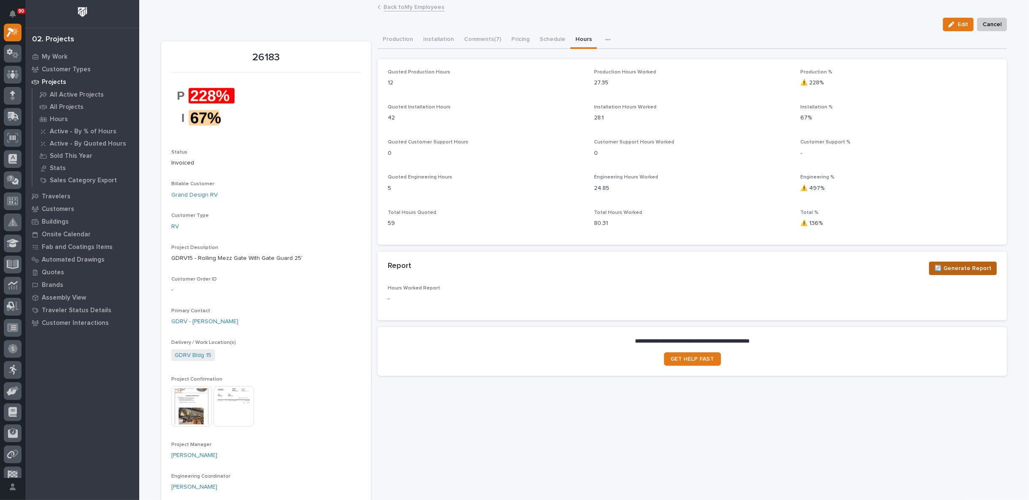
click at [957, 268] on span "🔄 Generate Report" at bounding box center [963, 268] width 57 height 10
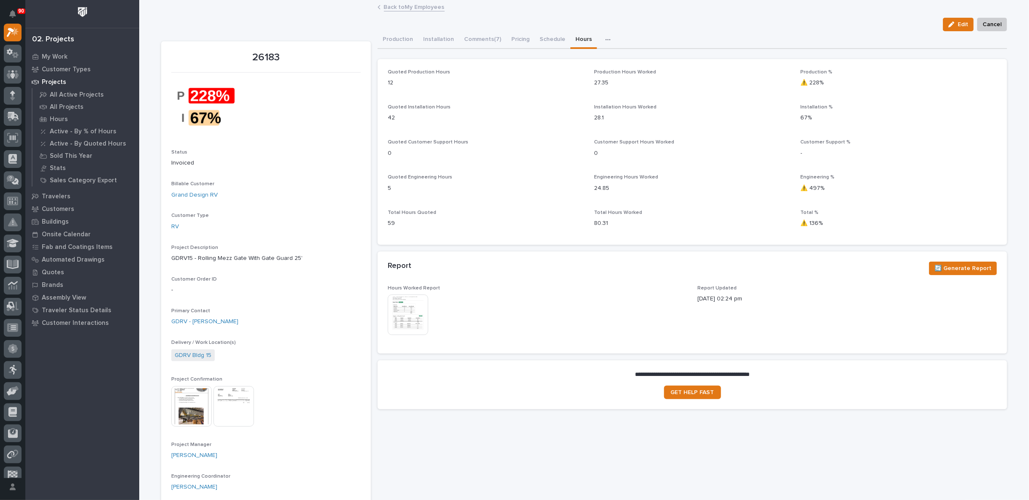
click at [411, 314] on img at bounding box center [408, 315] width 41 height 41
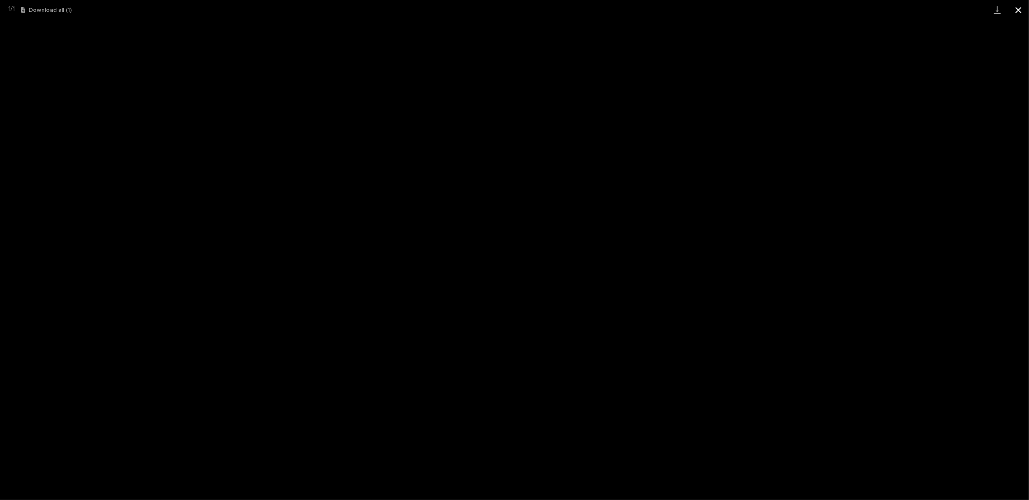
click at [1021, 8] on button "Close gallery" at bounding box center [1018, 10] width 21 height 20
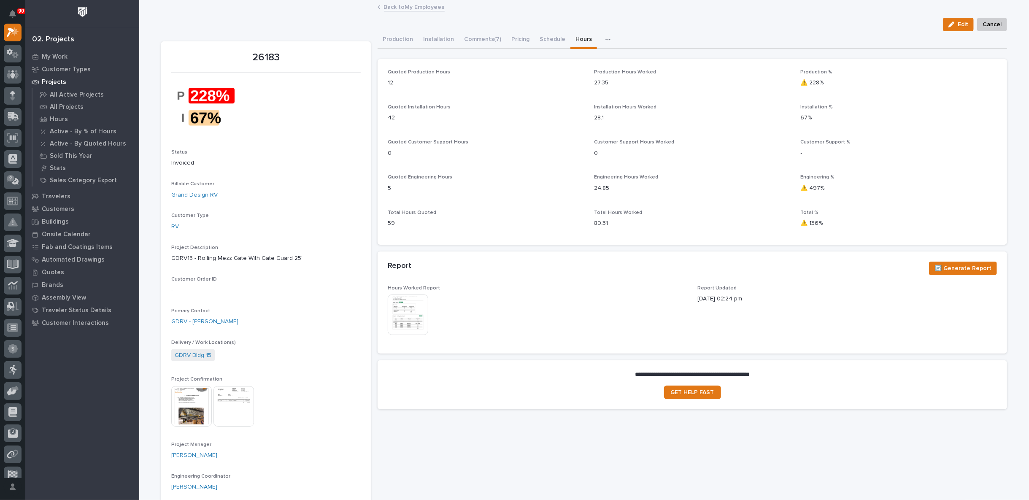
click at [406, 7] on link "Back to My Employees" at bounding box center [414, 7] width 61 height 10
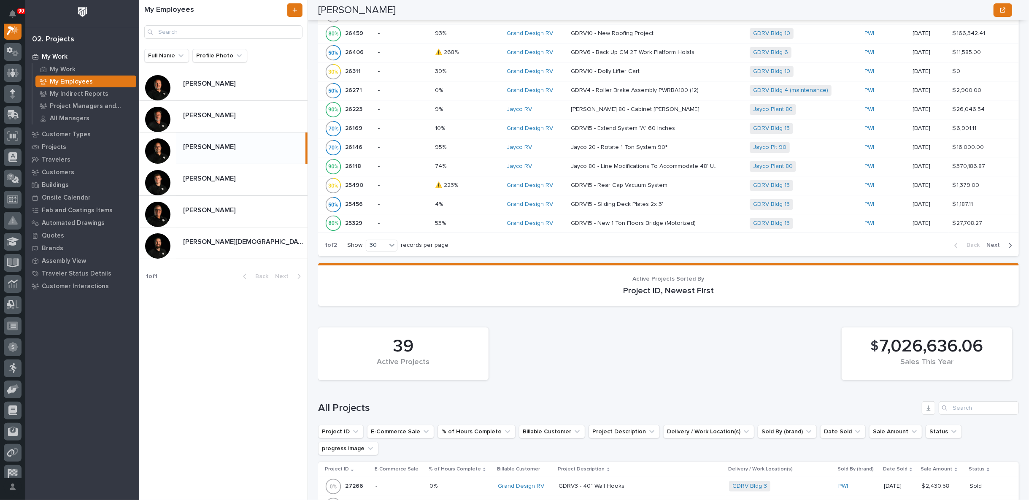
scroll to position [797, 0]
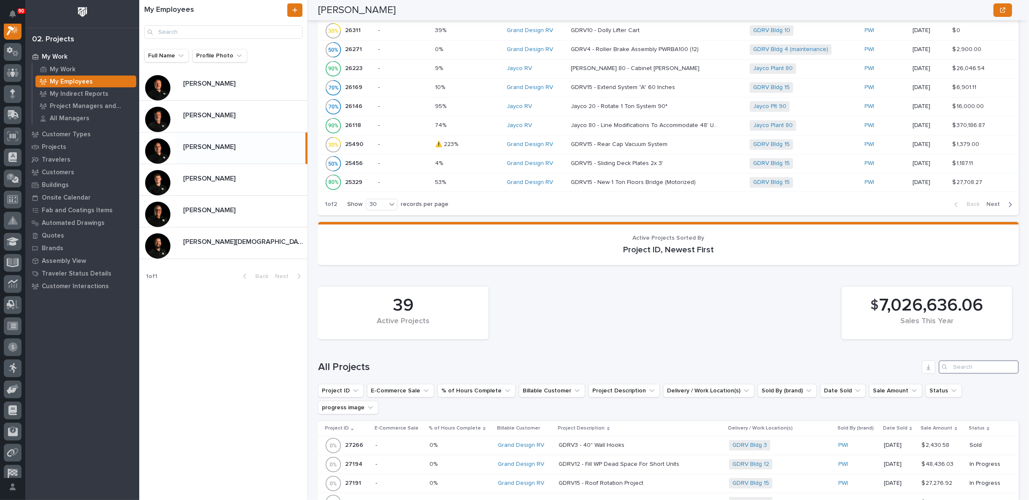
click at [971, 363] on input "Search" at bounding box center [979, 367] width 80 height 14
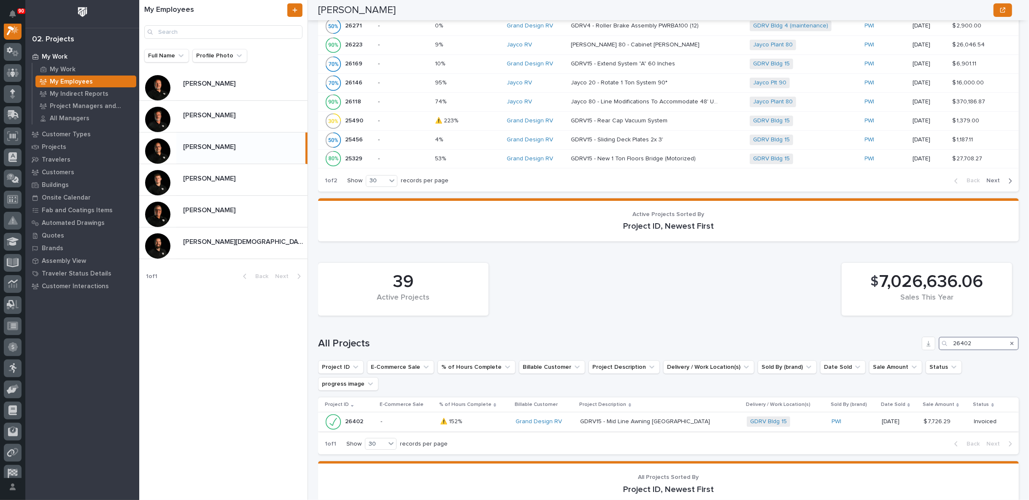
scroll to position [867, 0]
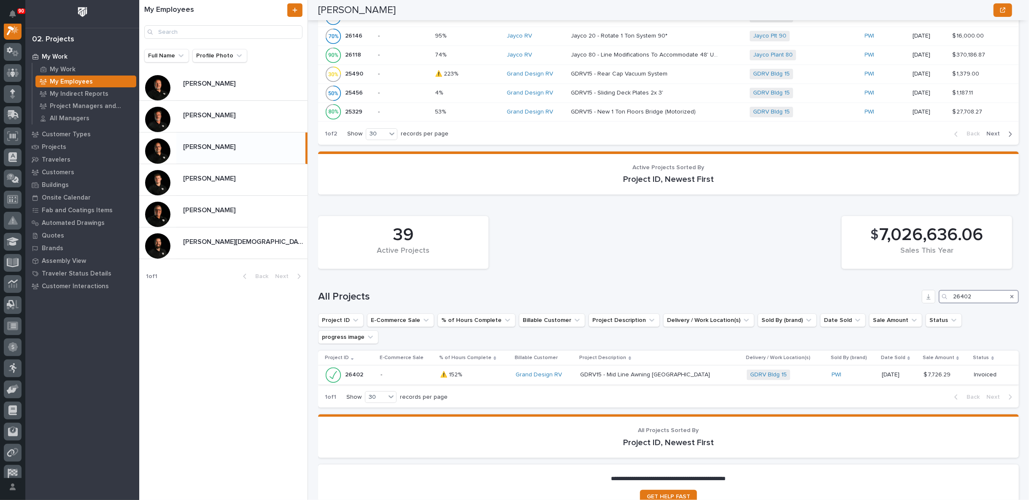
type input "26402"
click at [711, 371] on p at bounding box center [655, 374] width 148 height 7
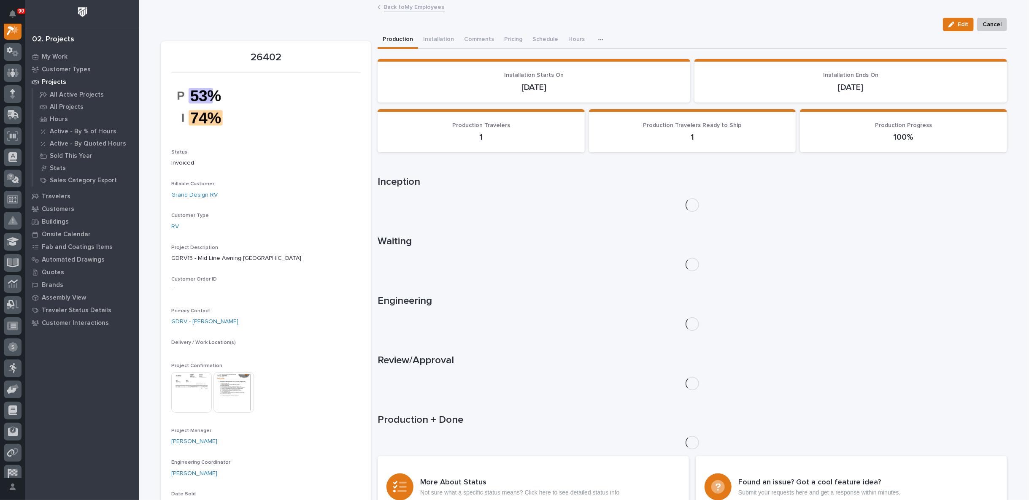
scroll to position [21, 0]
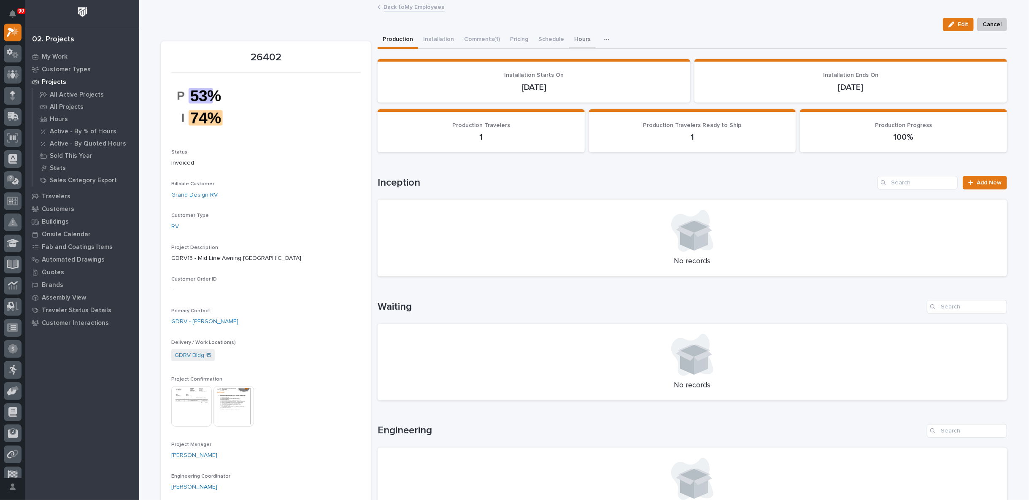
click at [572, 38] on button "Hours" at bounding box center [582, 40] width 27 height 18
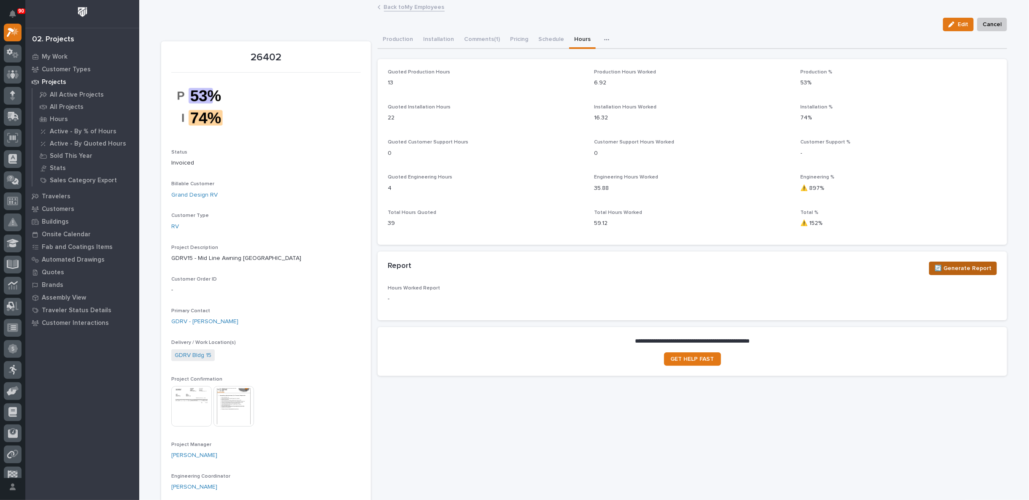
click at [966, 267] on span "🔄 Generate Report" at bounding box center [963, 268] width 57 height 10
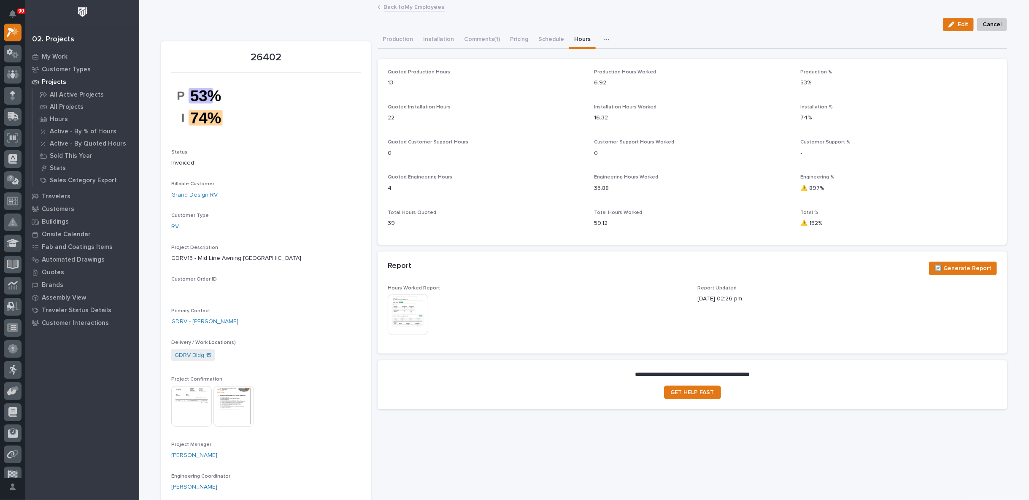
click at [395, 314] on img at bounding box center [408, 315] width 41 height 41
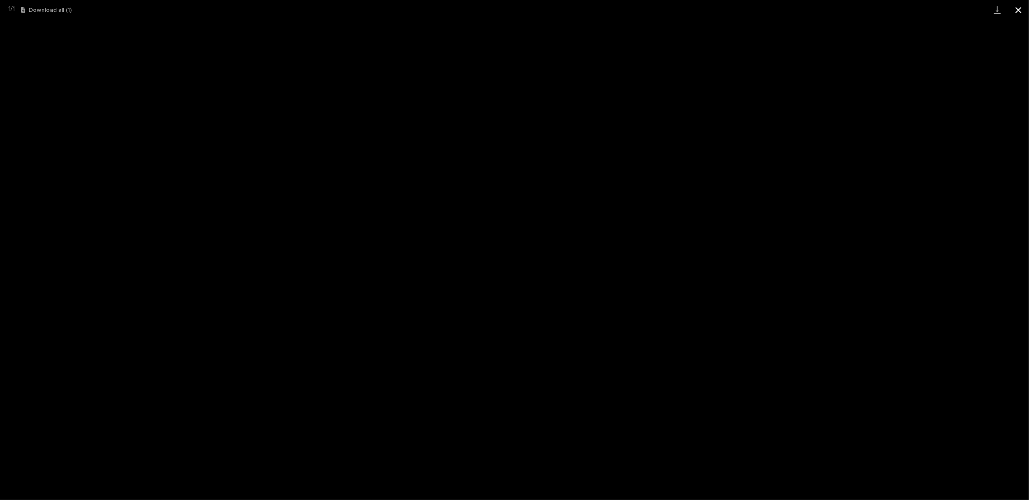
click at [1017, 11] on button "Close gallery" at bounding box center [1018, 10] width 21 height 20
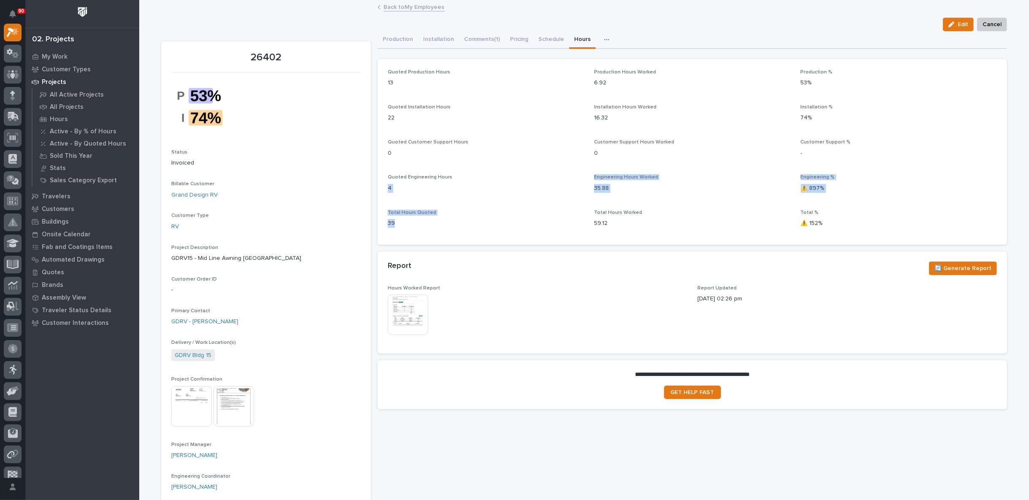
drag, startPoint x: 487, startPoint y: 179, endPoint x: 471, endPoint y: 246, distance: 69.8
click at [471, 246] on div "Loading... Saving… Quoted Production Hours 13 Production Hours Worked 6.92 Prod…" at bounding box center [693, 155] width 630 height 192
click at [509, 179] on p "Quoted Engineering Hours" at bounding box center [486, 177] width 196 height 6
click at [395, 8] on link "Back to My Employees" at bounding box center [414, 7] width 61 height 10
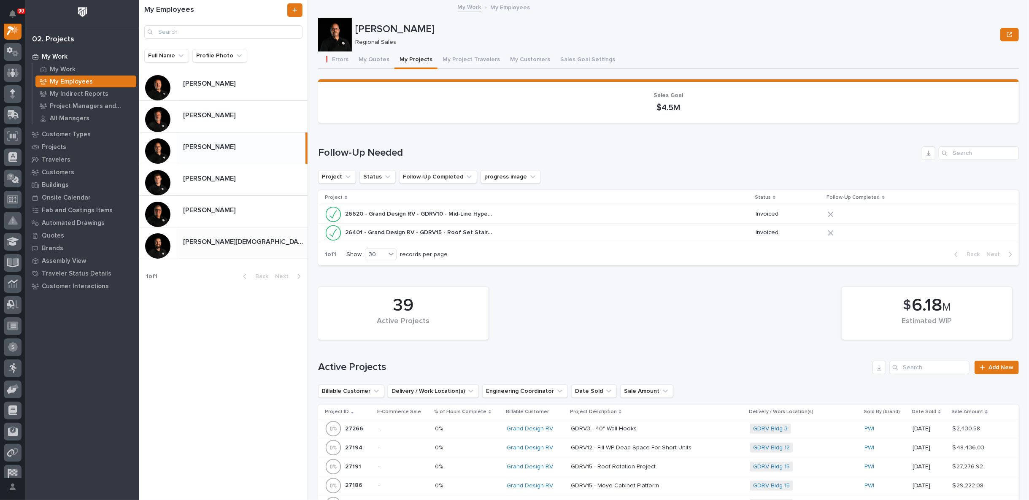
click at [232, 231] on div "[PERSON_NAME][DEMOGRAPHIC_DATA] [PERSON_NAME][DEMOGRAPHIC_DATA]" at bounding box center [223, 243] width 168 height 32
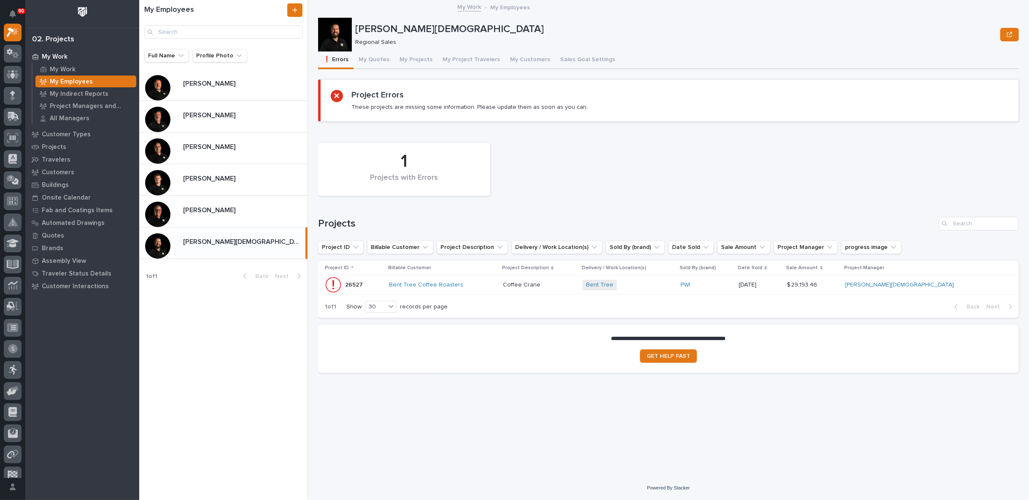
click at [496, 287] on div "Bent Tree Coffee Roasters" at bounding box center [442, 285] width 107 height 7
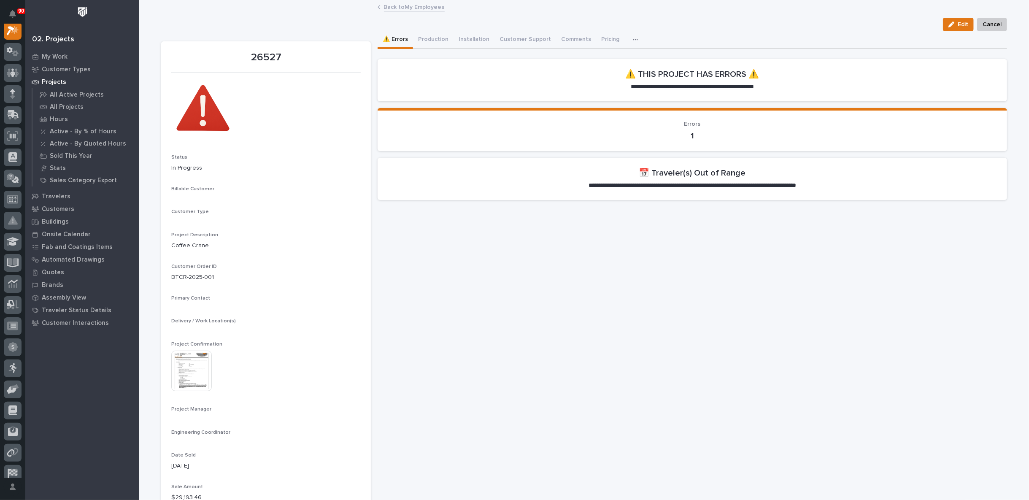
scroll to position [21, 0]
click at [436, 39] on button "Production" at bounding box center [433, 40] width 41 height 18
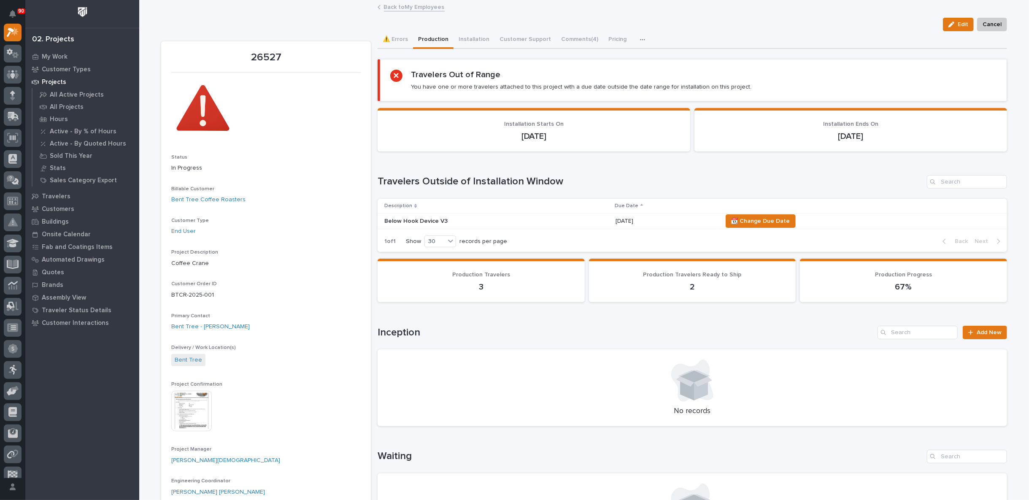
click at [417, 5] on link "Back to My Employees" at bounding box center [414, 7] width 61 height 10
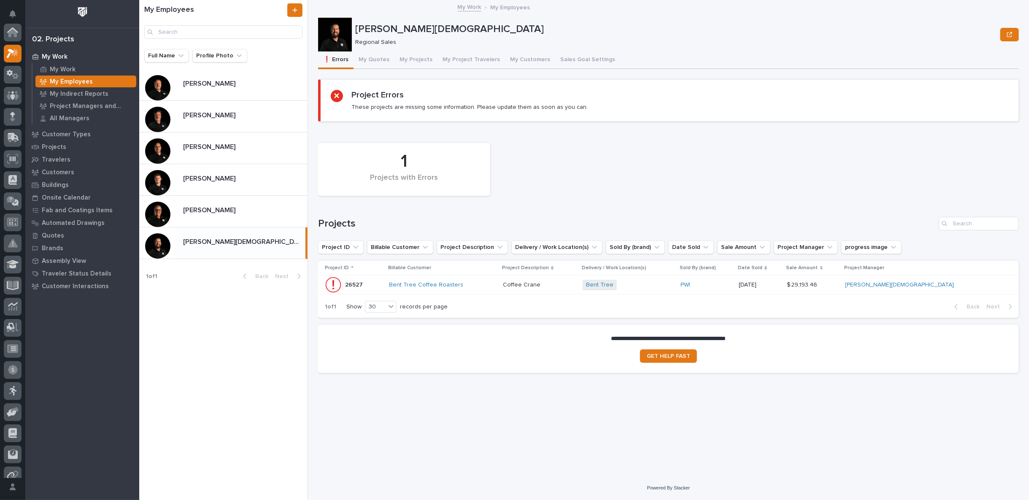
scroll to position [23, 0]
click at [71, 68] on p "My Work" at bounding box center [63, 70] width 26 height 8
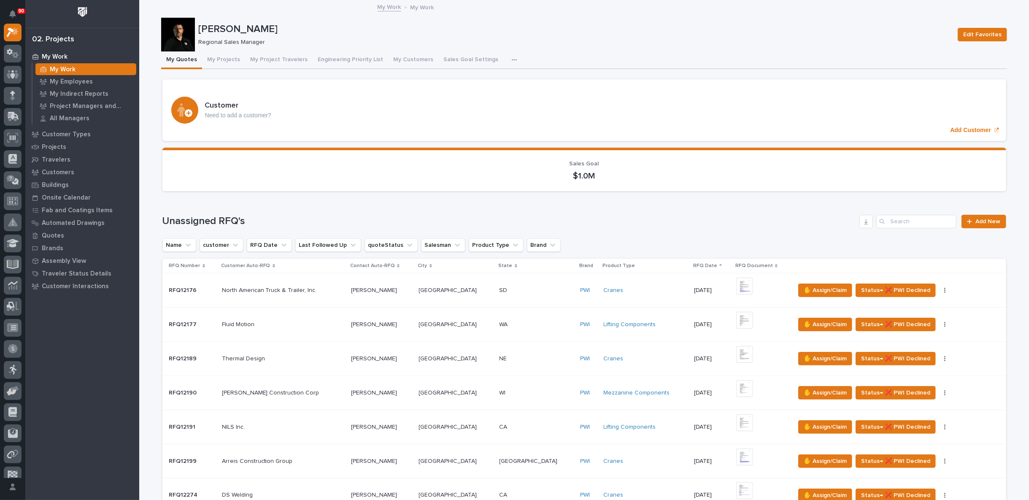
scroll to position [281, 0]
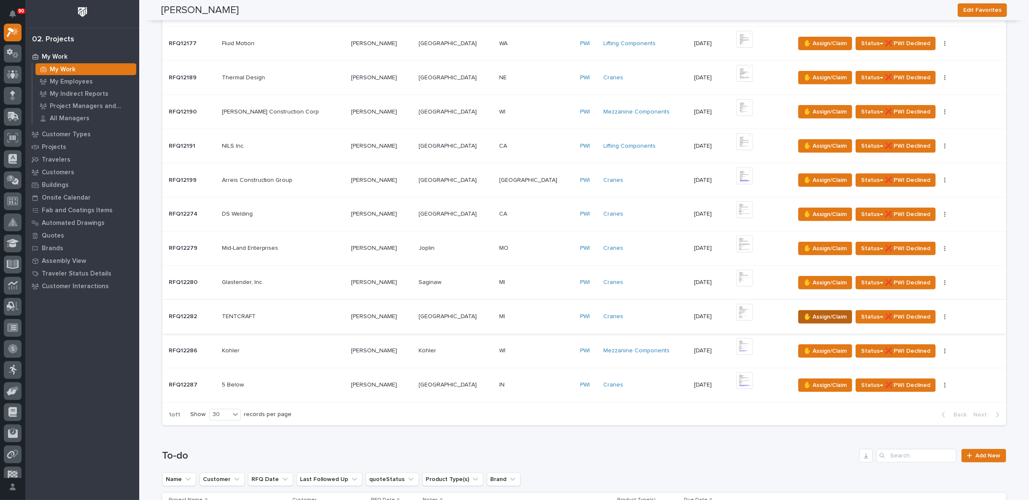
click at [818, 313] on span "✋ Assign/Claim" at bounding box center [825, 317] width 43 height 10
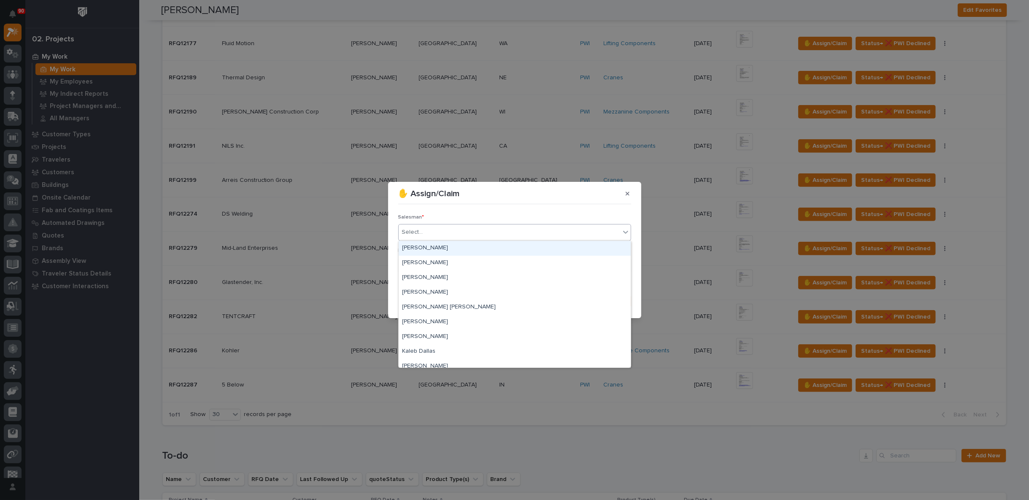
click at [420, 232] on div "Select..." at bounding box center [412, 232] width 21 height 9
type input "**"
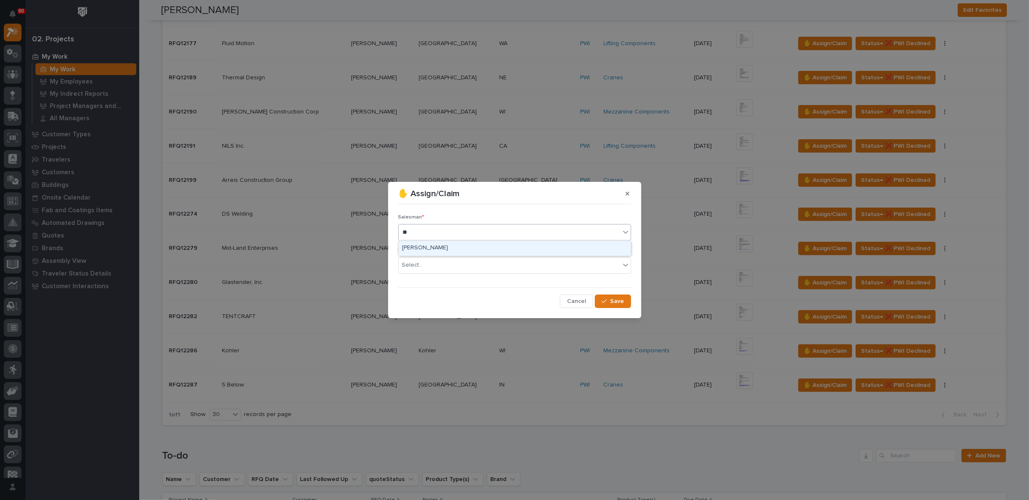
click at [440, 250] on div "[PERSON_NAME]" at bounding box center [515, 248] width 232 height 15
click at [429, 266] on div "Select..." at bounding box center [510, 265] width 222 height 14
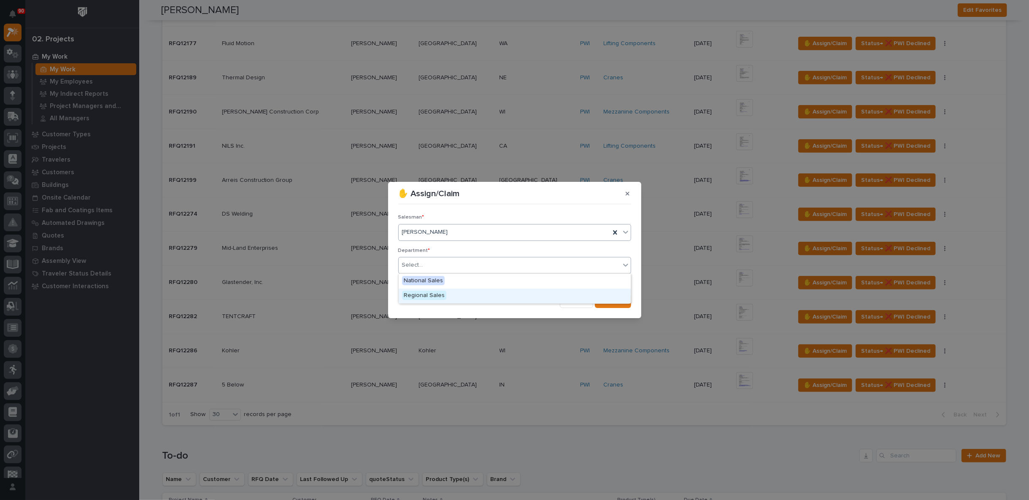
click at [429, 297] on span "Regional Sales" at bounding box center [424, 295] width 44 height 9
click at [620, 301] on span "Save" at bounding box center [618, 302] width 14 height 8
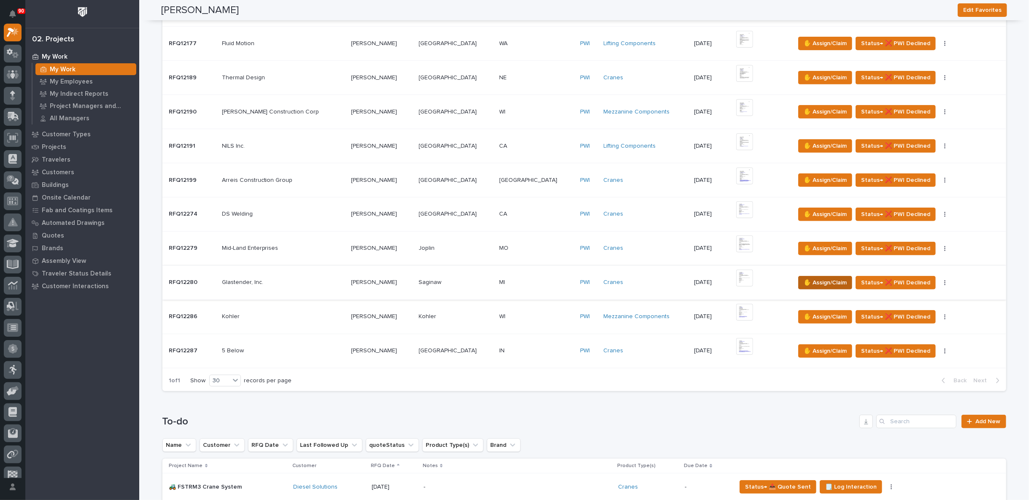
click at [804, 280] on span "✋ Assign/Claim" at bounding box center [825, 283] width 43 height 10
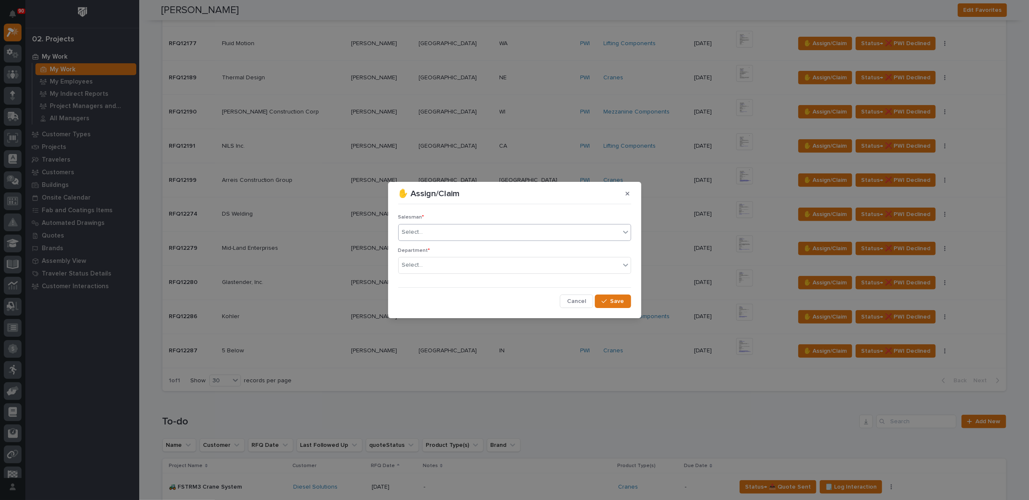
click at [412, 226] on div "Select..." at bounding box center [510, 232] width 222 height 14
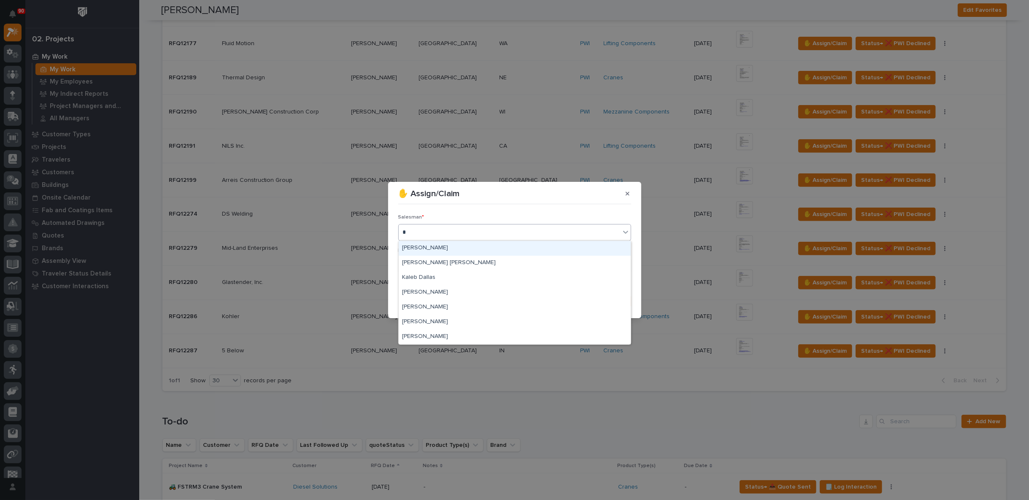
type input "**"
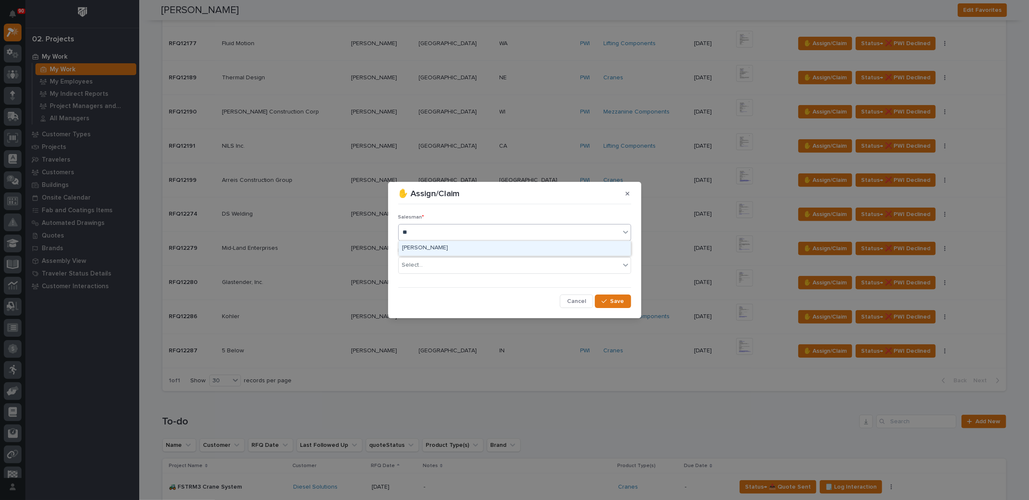
click at [418, 246] on div "[PERSON_NAME]" at bounding box center [515, 248] width 232 height 15
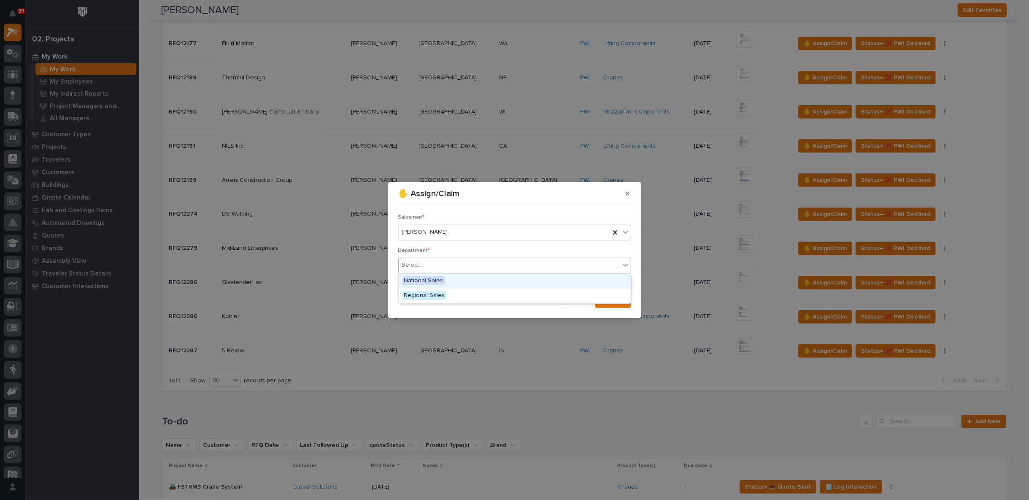
click at [422, 266] on div "Select..." at bounding box center [412, 265] width 21 height 9
click at [422, 294] on span "Regional Sales" at bounding box center [424, 295] width 44 height 9
click at [619, 299] on span "Save" at bounding box center [618, 302] width 14 height 8
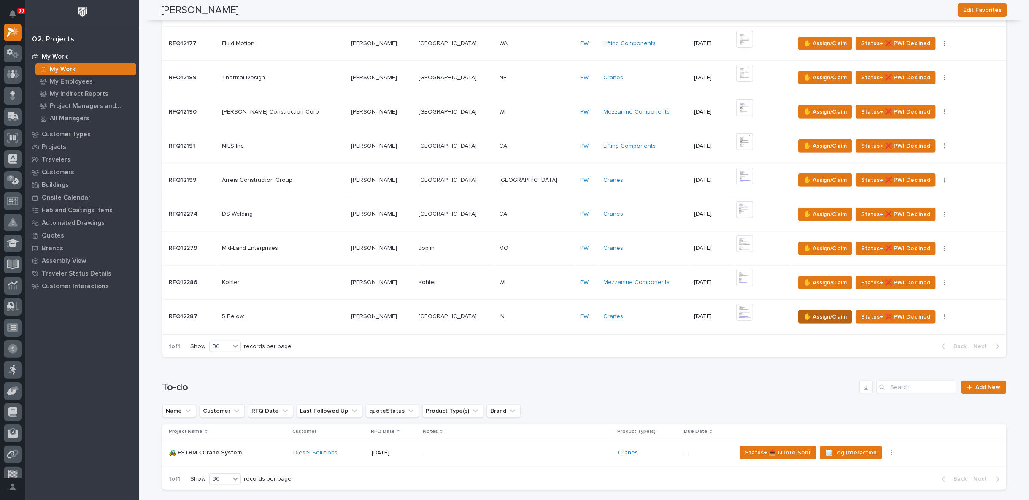
click at [804, 314] on span "✋ Assign/Claim" at bounding box center [825, 317] width 43 height 10
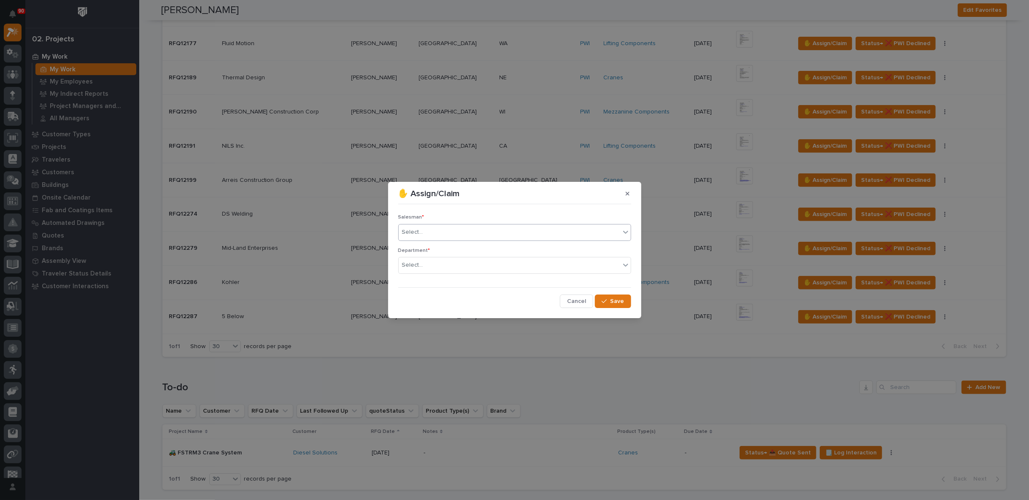
click at [419, 226] on div "Select..." at bounding box center [510, 232] width 222 height 14
click at [425, 265] on div "Select..." at bounding box center [510, 265] width 222 height 14
click at [422, 292] on span "Regional Sales" at bounding box center [424, 295] width 44 height 9
click at [614, 299] on span "Save" at bounding box center [618, 302] width 14 height 8
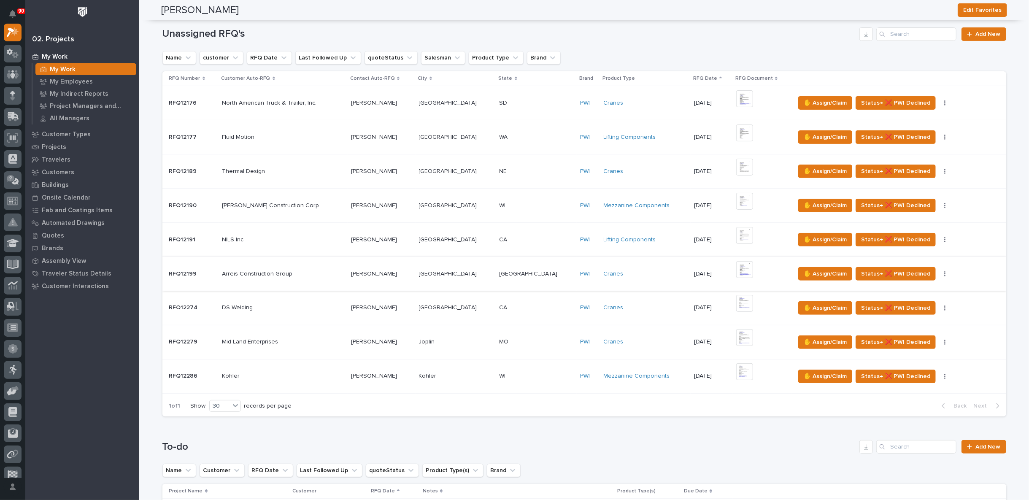
scroll to position [0, 0]
